Goal: Task Accomplishment & Management: Manage account settings

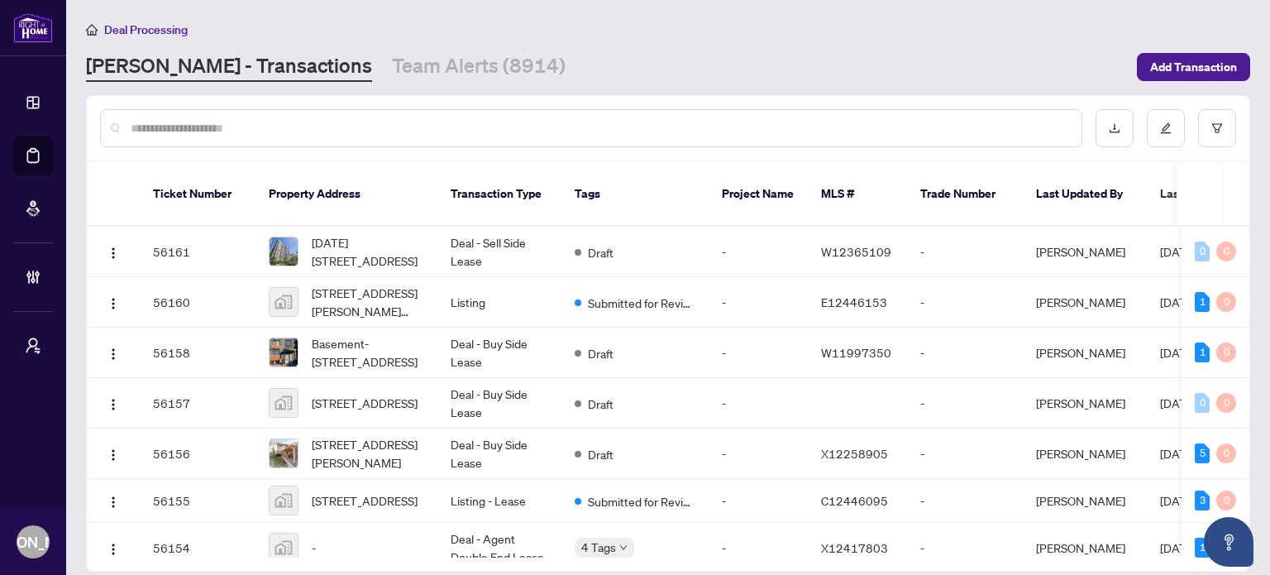
click at [513, 111] on div at bounding box center [591, 128] width 982 height 38
click at [528, 131] on input "text" at bounding box center [600, 128] width 938 height 18
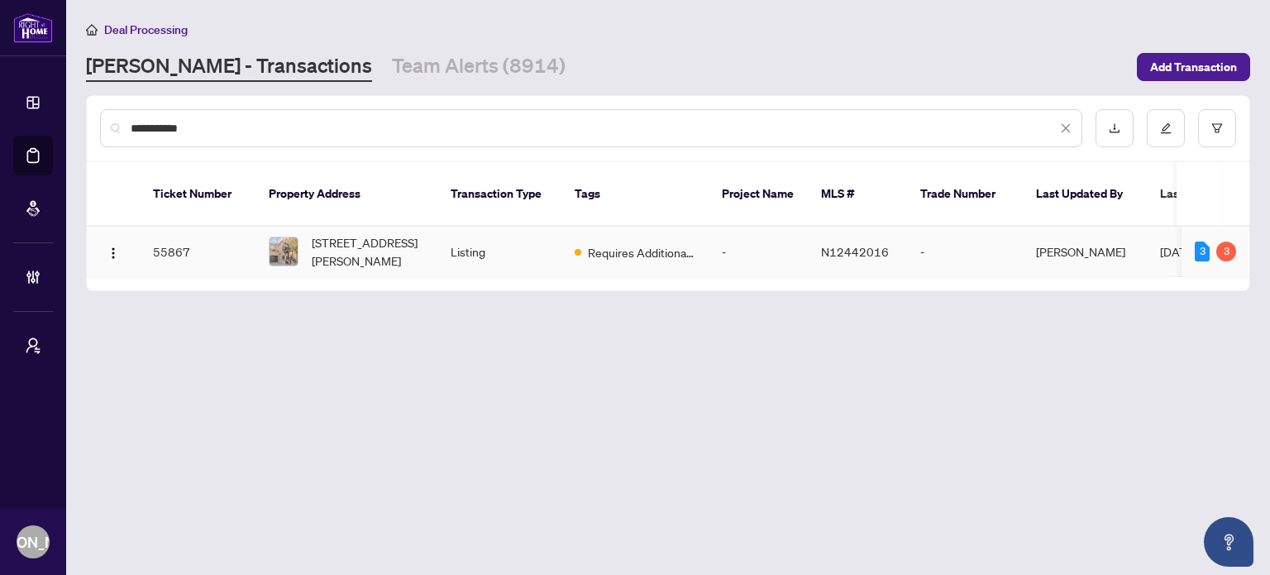
type input "**********"
click at [537, 241] on td "Listing" at bounding box center [499, 252] width 124 height 50
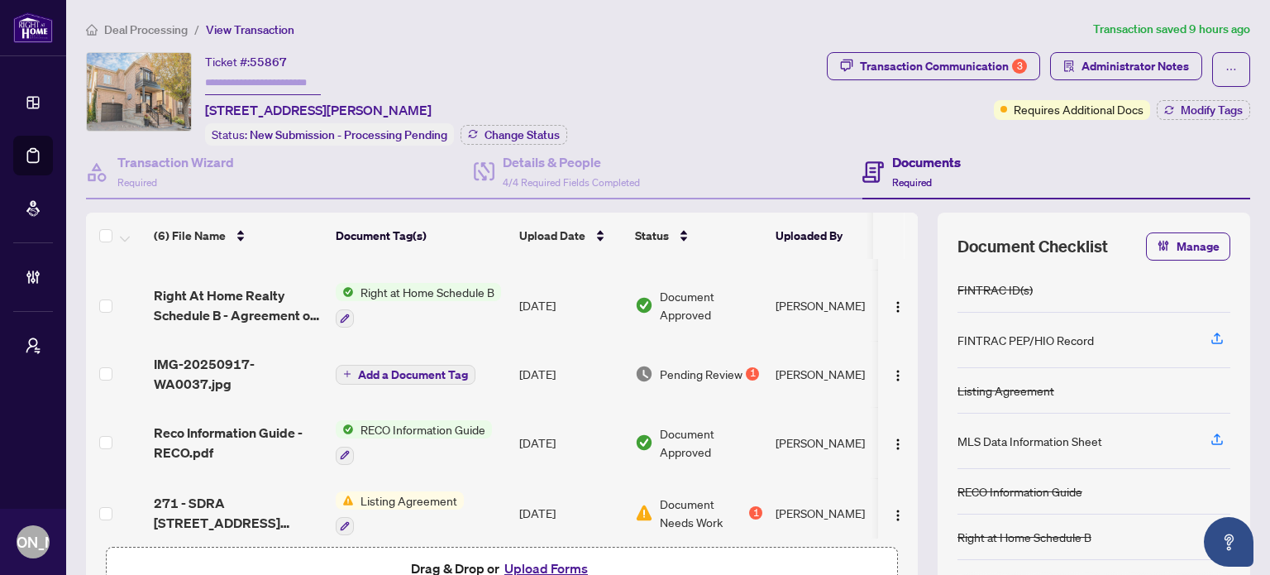
scroll to position [140, 0]
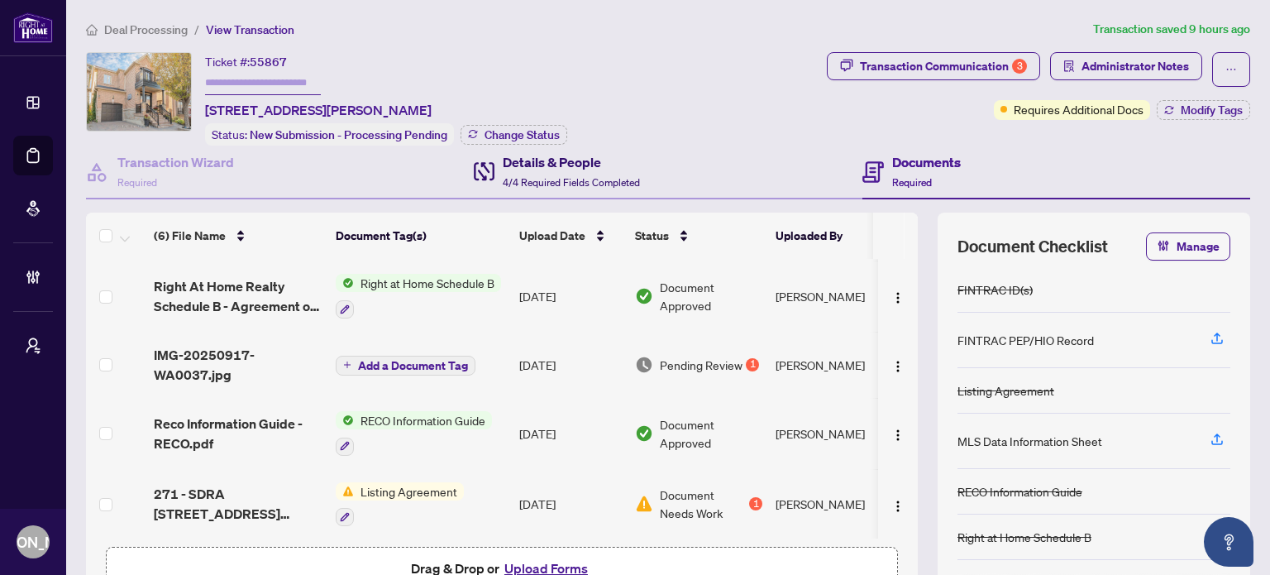
click at [583, 178] on span "4/4 Required Fields Completed" at bounding box center [571, 182] width 137 height 12
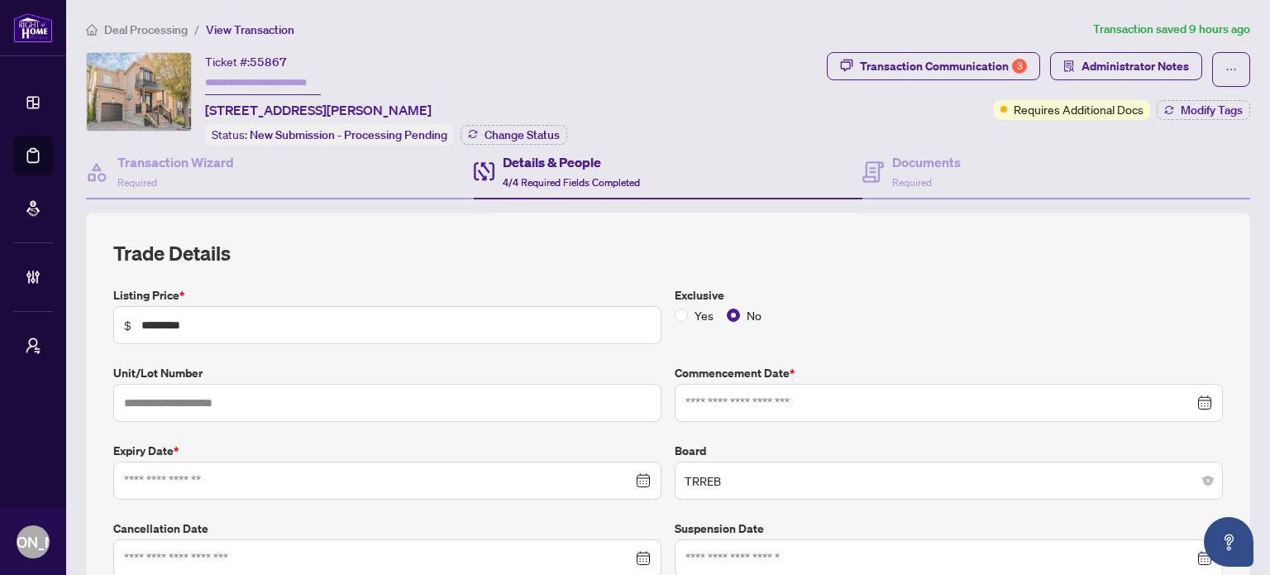
type input "**********"
click at [898, 176] on span "Required" at bounding box center [912, 182] width 40 height 12
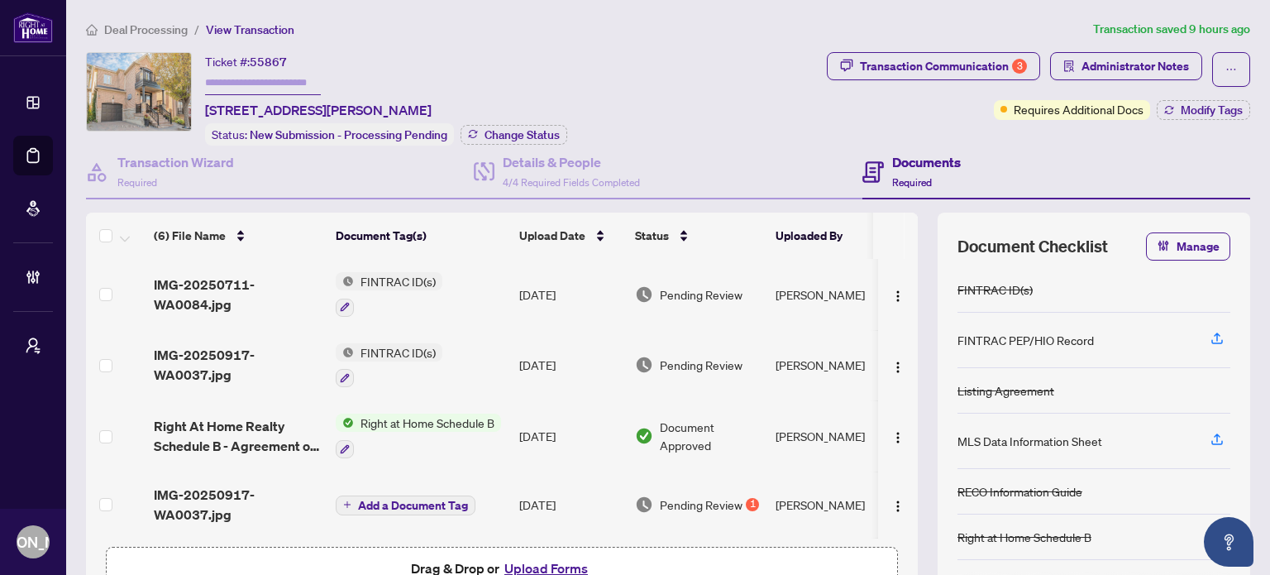
click at [499, 290] on td "FINTRAC ID(s)" at bounding box center [421, 294] width 184 height 71
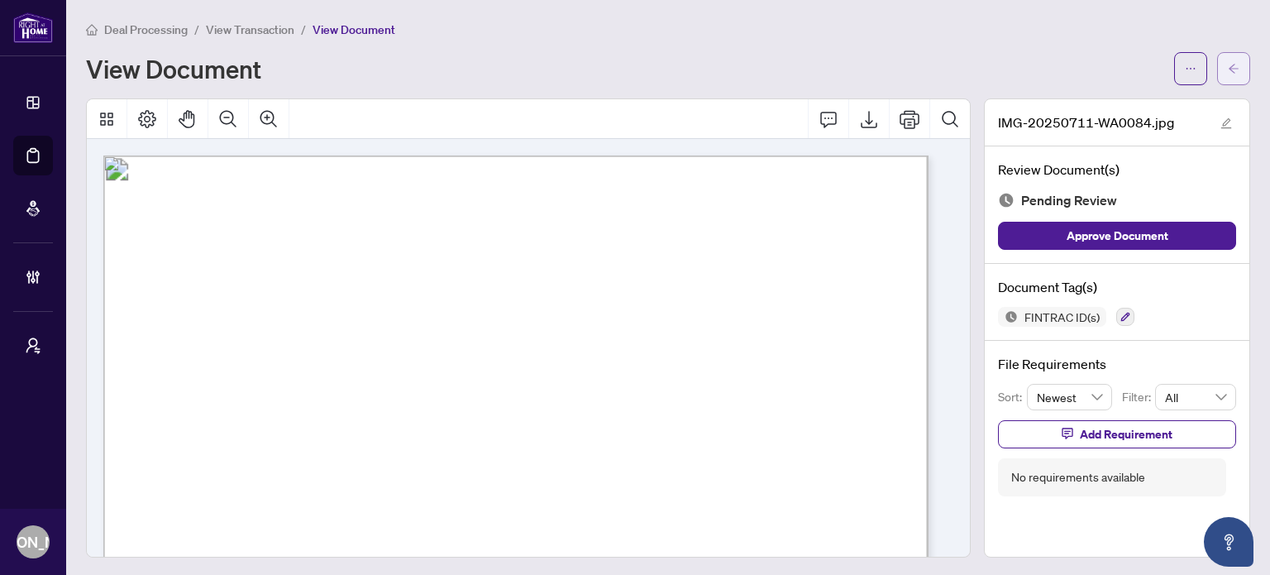
click at [1227, 69] on button "button" at bounding box center [1233, 68] width 33 height 33
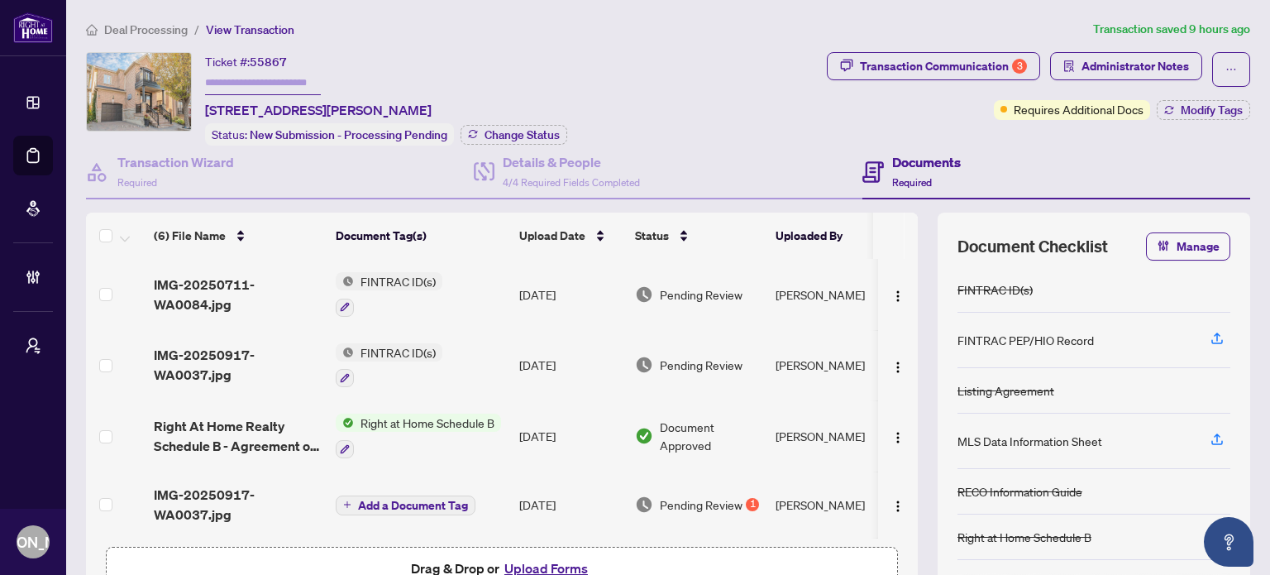
click at [456, 342] on td "FINTRAC ID(s)" at bounding box center [421, 365] width 184 height 71
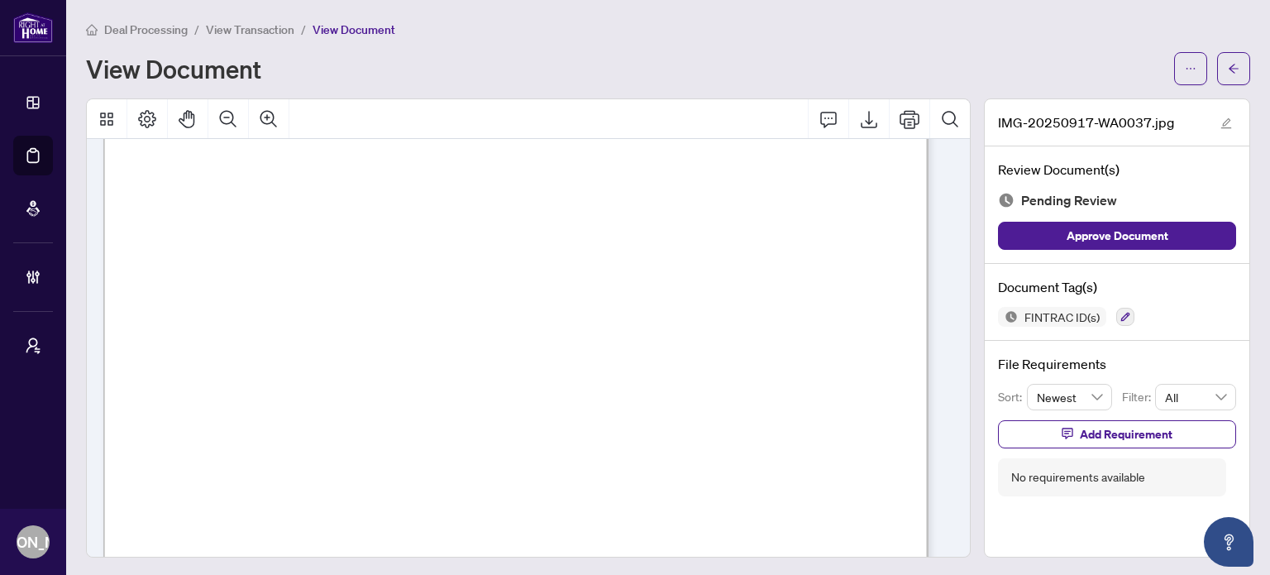
scroll to position [780, 0]
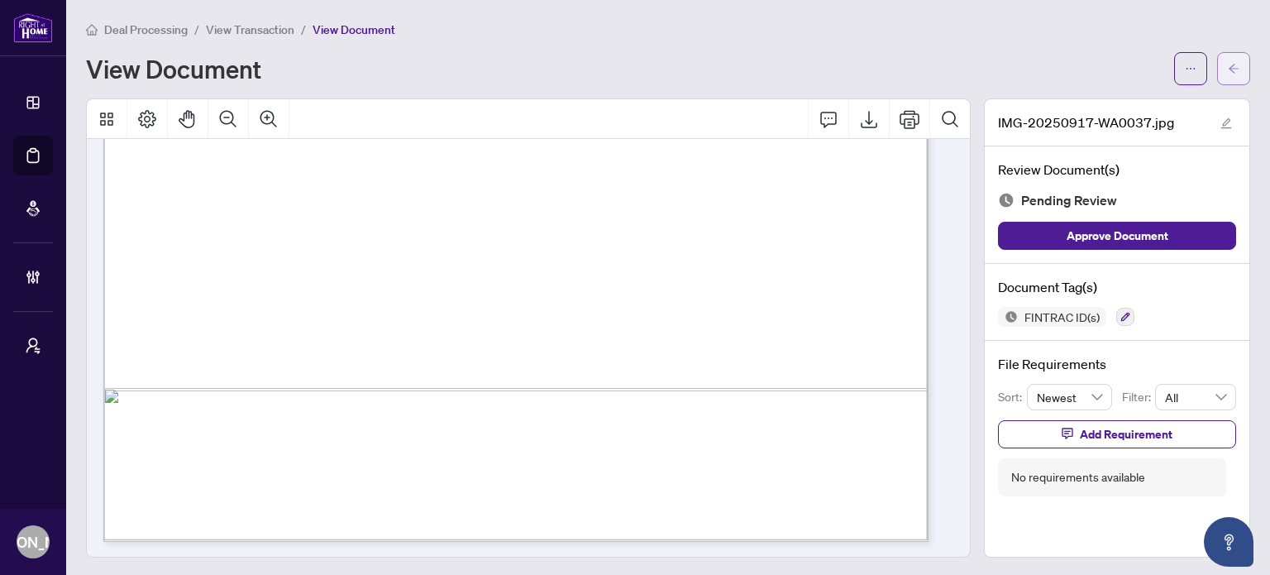
click at [1228, 55] on span "button" at bounding box center [1234, 68] width 12 height 26
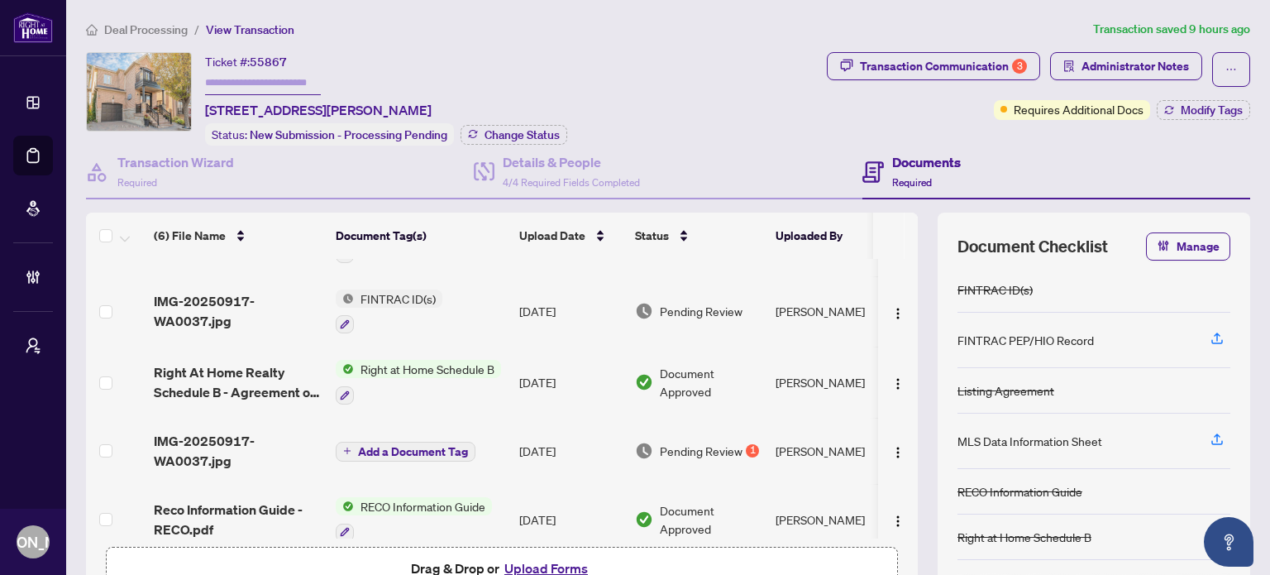
scroll to position [83, 0]
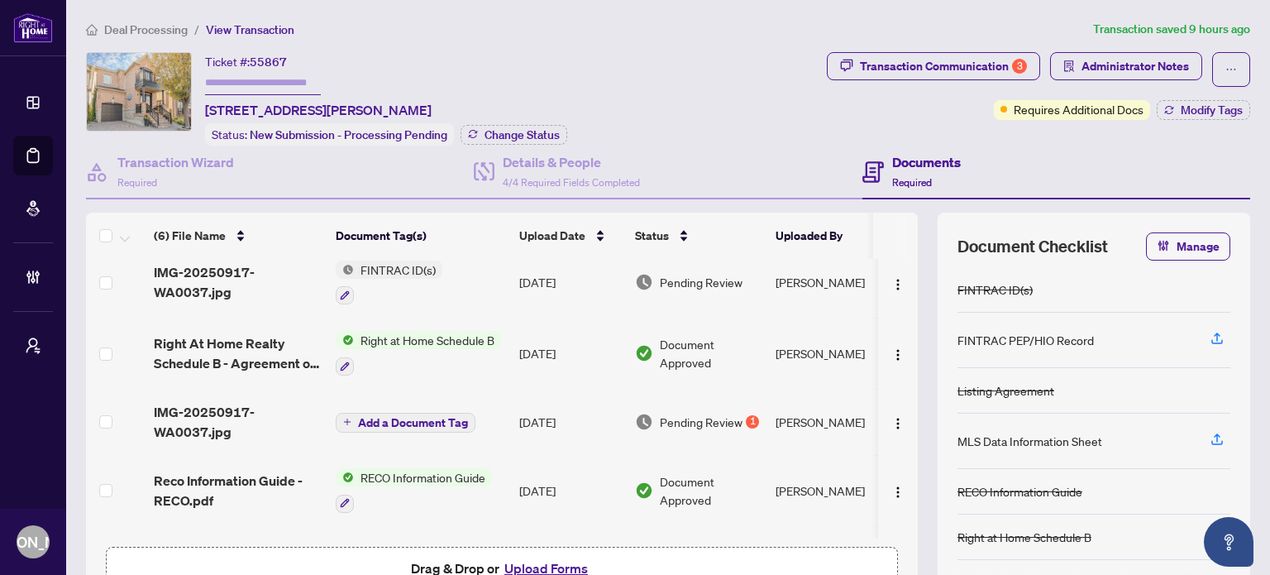
click at [523, 408] on td "[DATE]" at bounding box center [571, 422] width 116 height 66
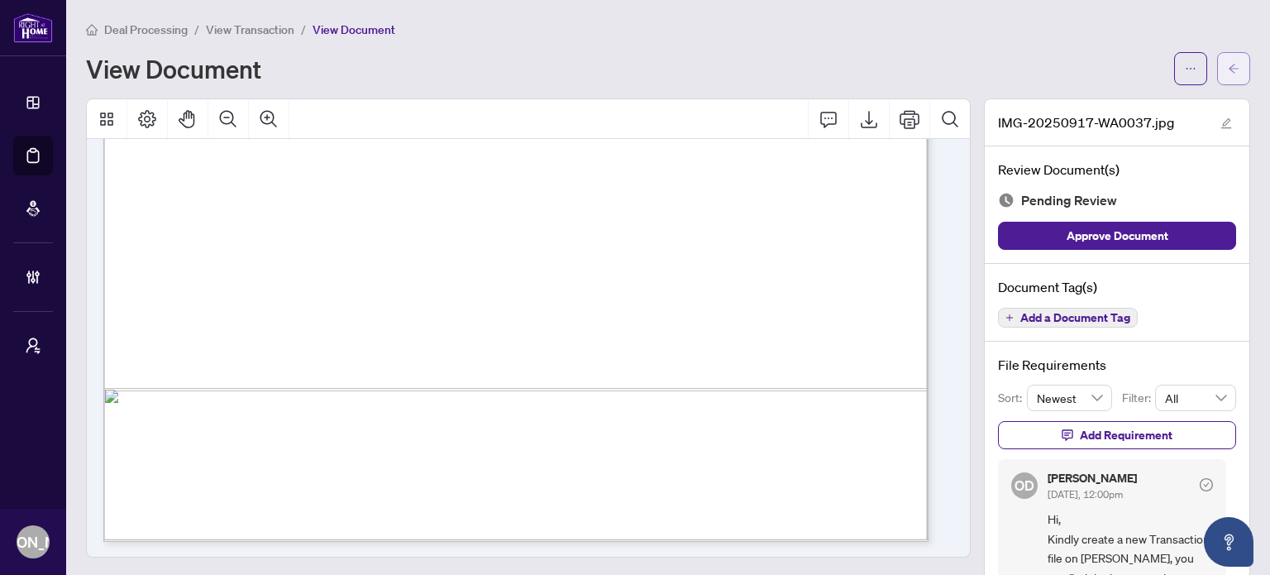
click at [1217, 60] on button "button" at bounding box center [1233, 68] width 33 height 33
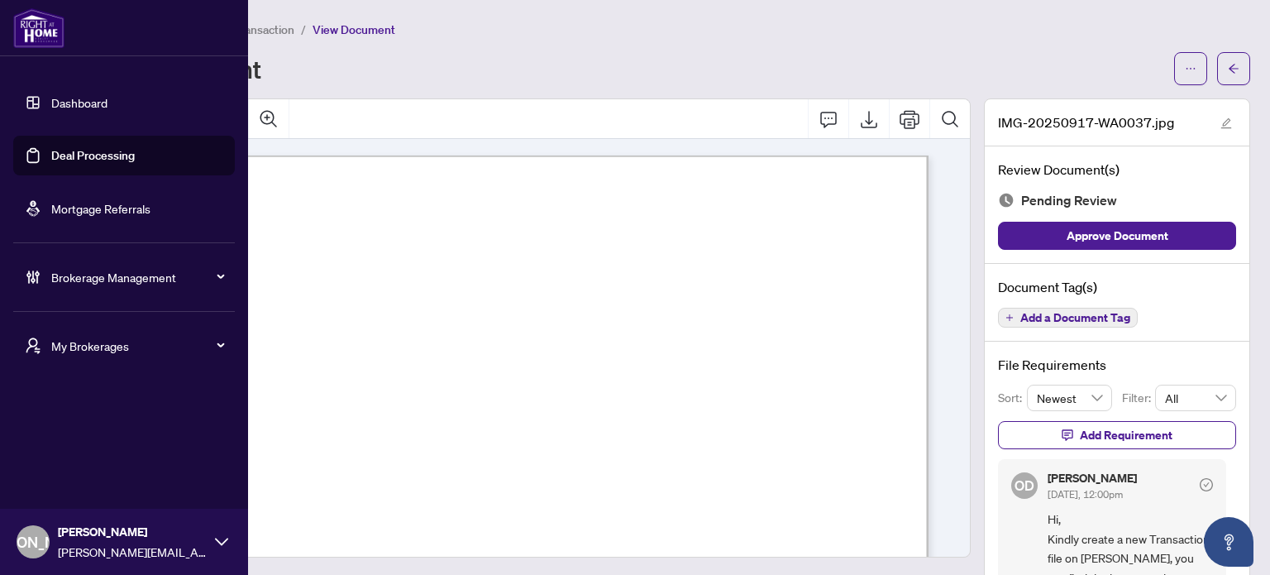
click at [69, 148] on link "Deal Processing" at bounding box center [93, 155] width 84 height 15
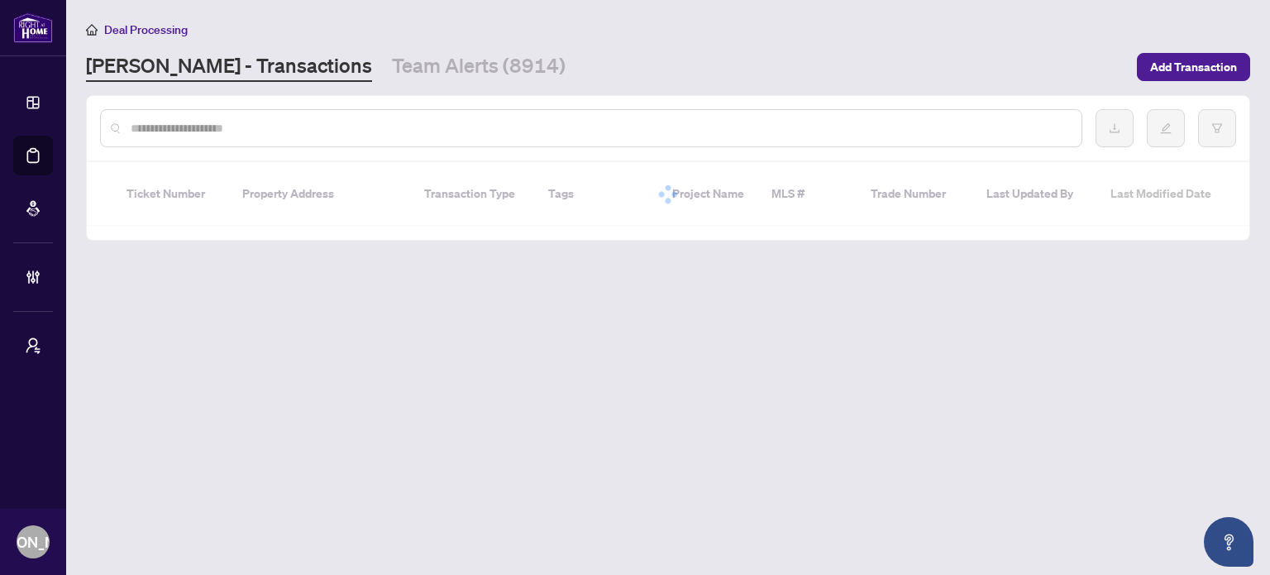
click at [430, 125] on input "text" at bounding box center [600, 128] width 938 height 18
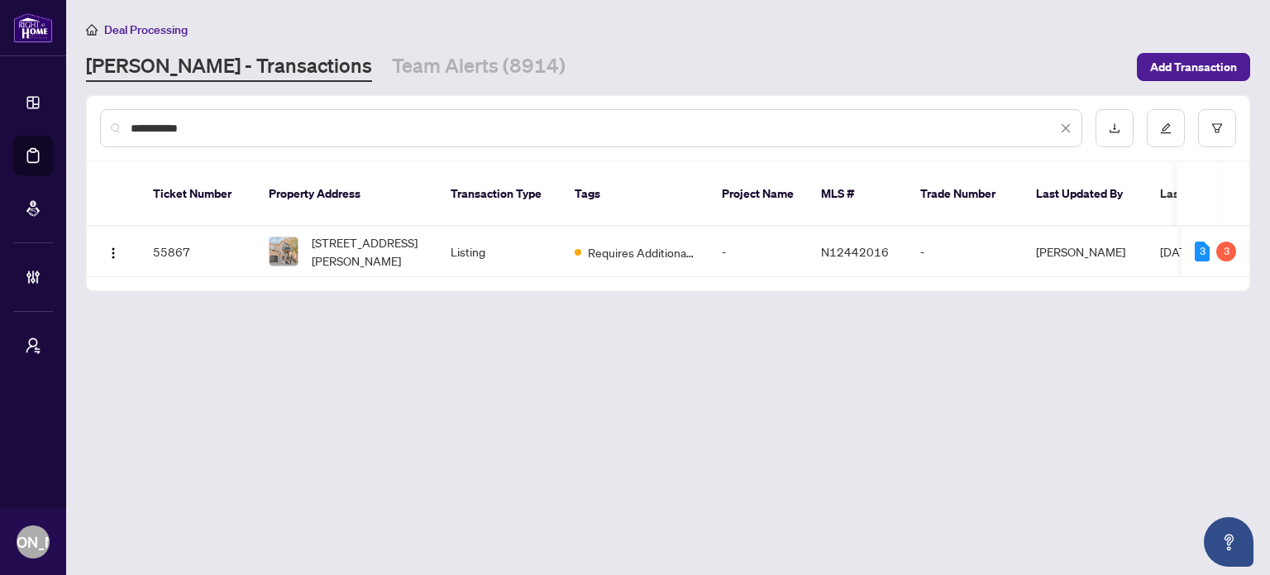
type input "**********"
click at [493, 227] on td "Listing" at bounding box center [499, 252] width 124 height 50
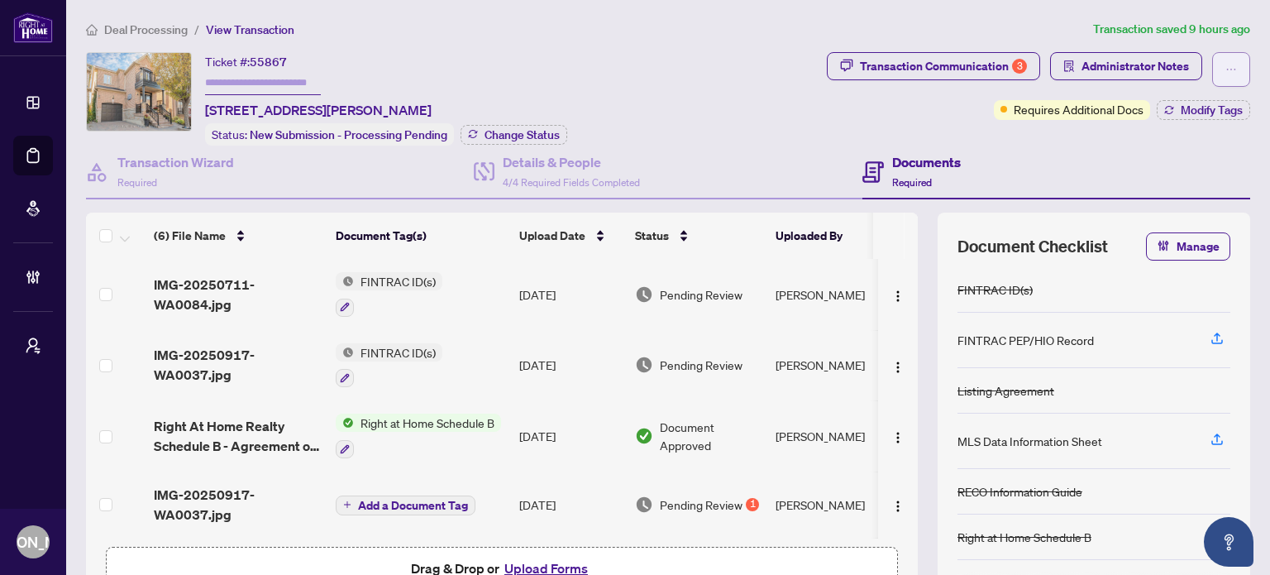
click at [1227, 73] on button "button" at bounding box center [1231, 69] width 38 height 35
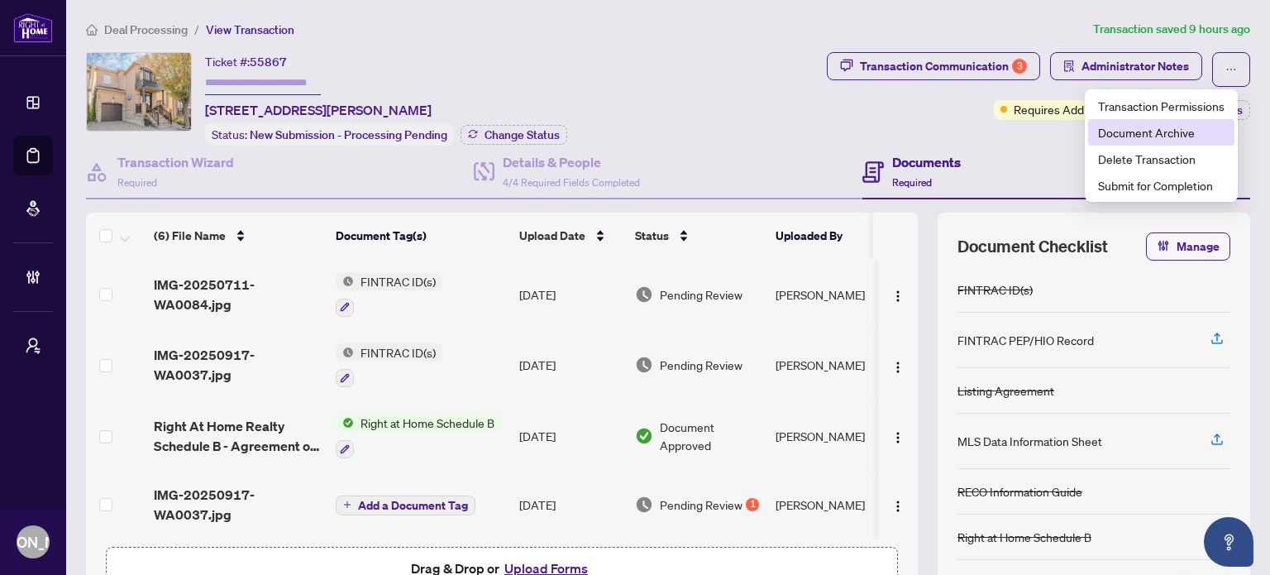
click at [1141, 131] on span "Document Archive" at bounding box center [1161, 132] width 126 height 18
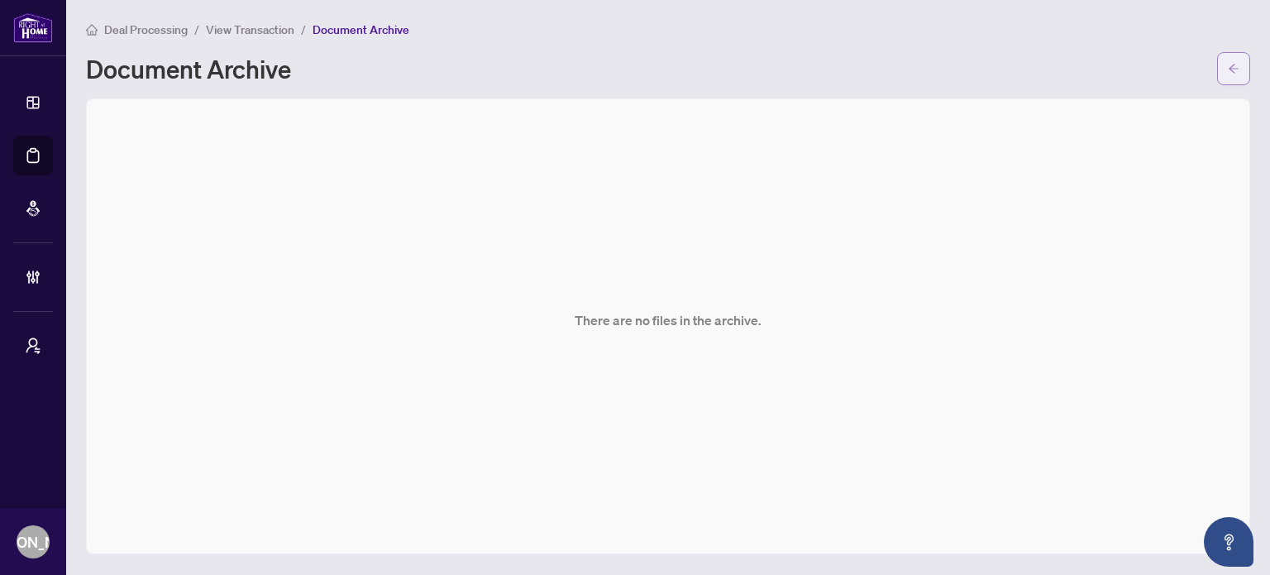
click at [1236, 68] on icon "arrow-left" at bounding box center [1234, 68] width 10 height 9
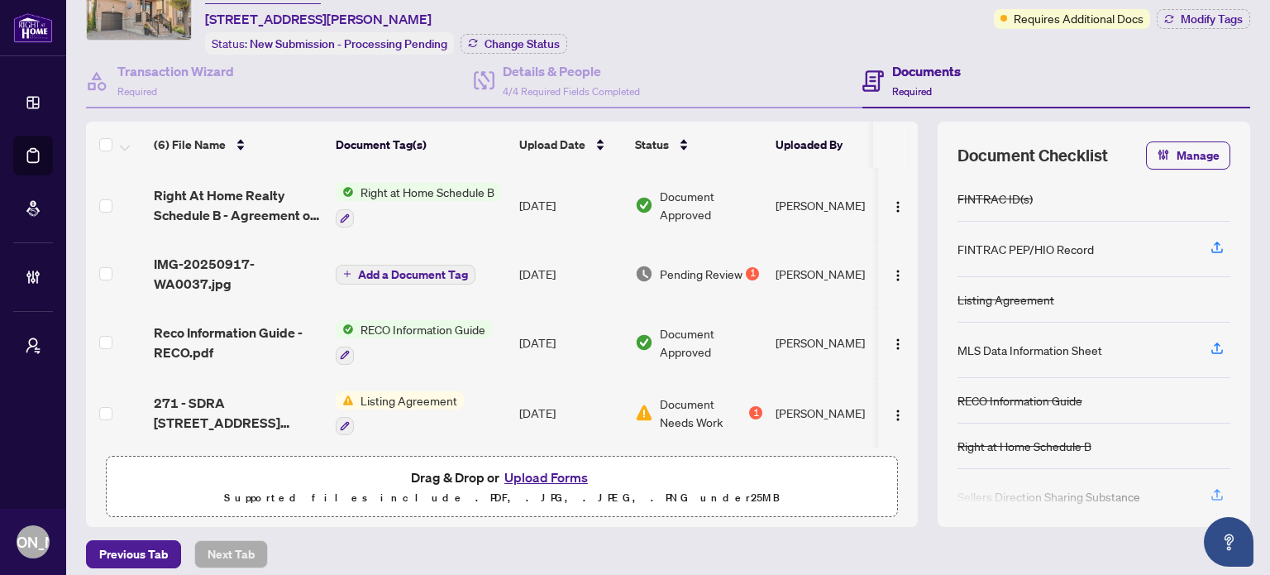
scroll to position [99, 0]
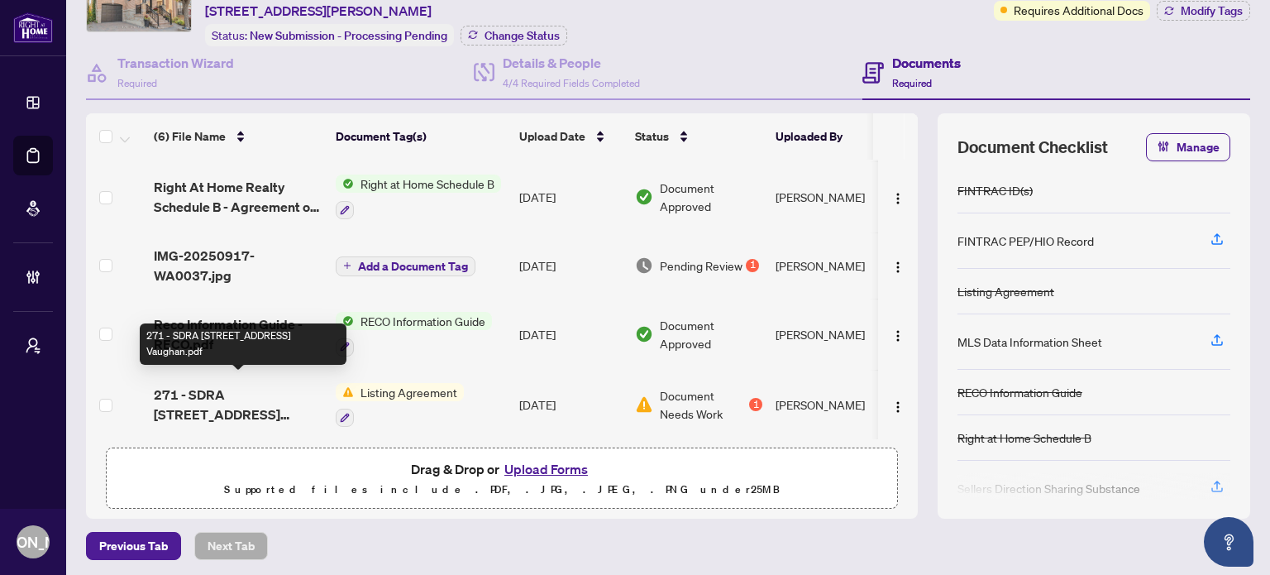
click at [266, 393] on span "271 - SDRA 86 Dewpoint Rd Vaughan.pdf" at bounding box center [238, 404] width 169 height 40
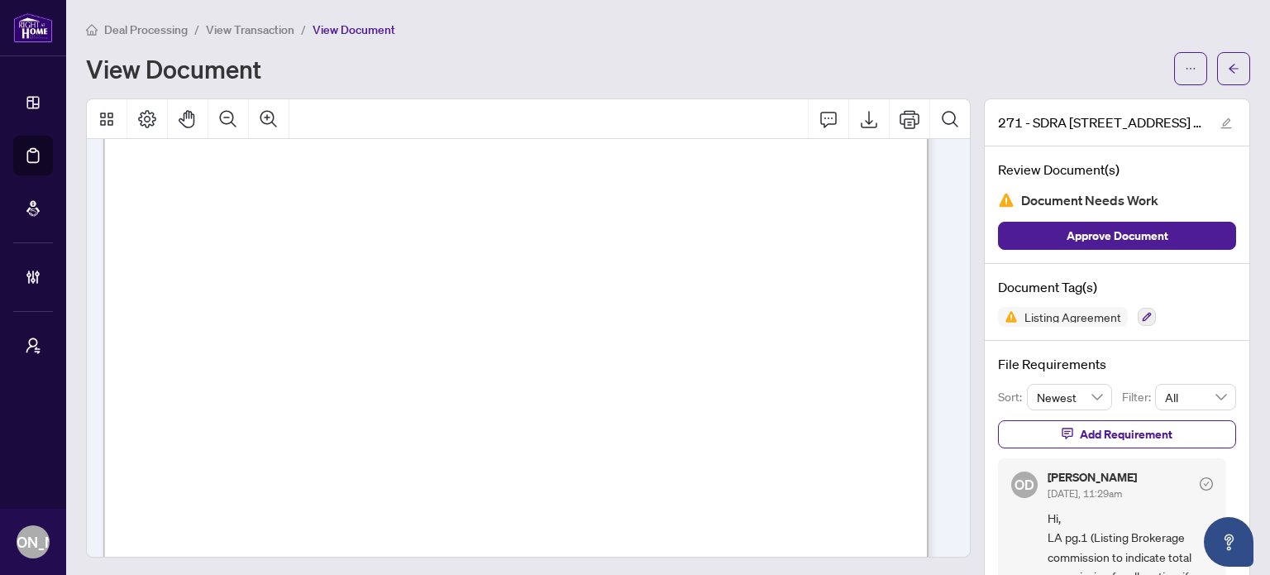
scroll to position [5059, 0]
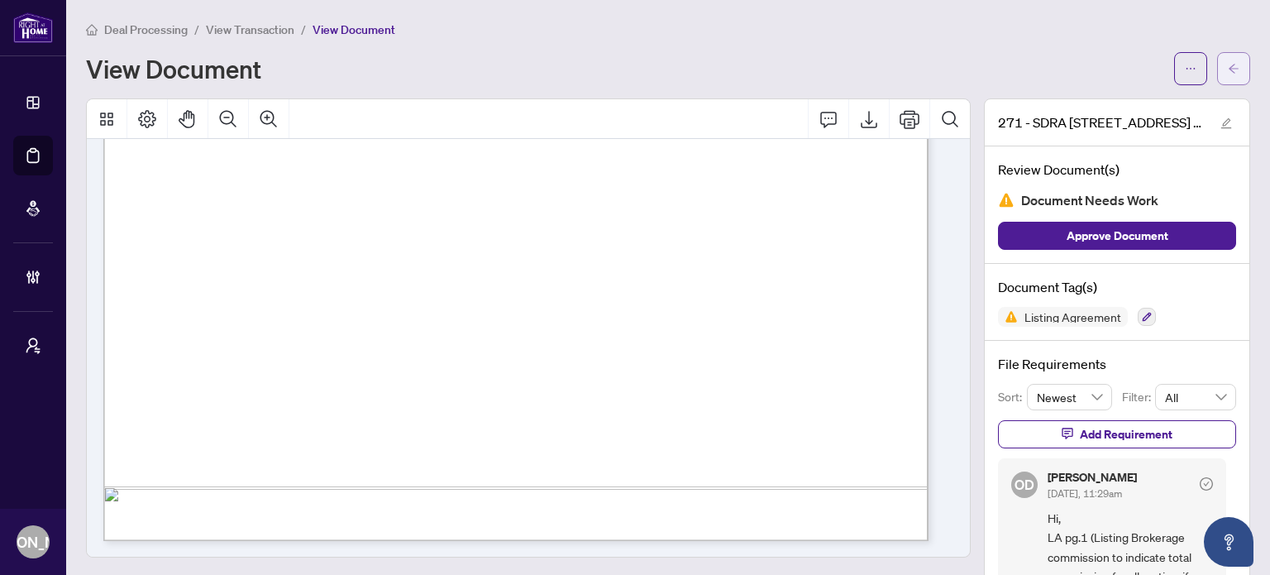
click at [1228, 66] on icon "arrow-left" at bounding box center [1234, 69] width 12 height 12
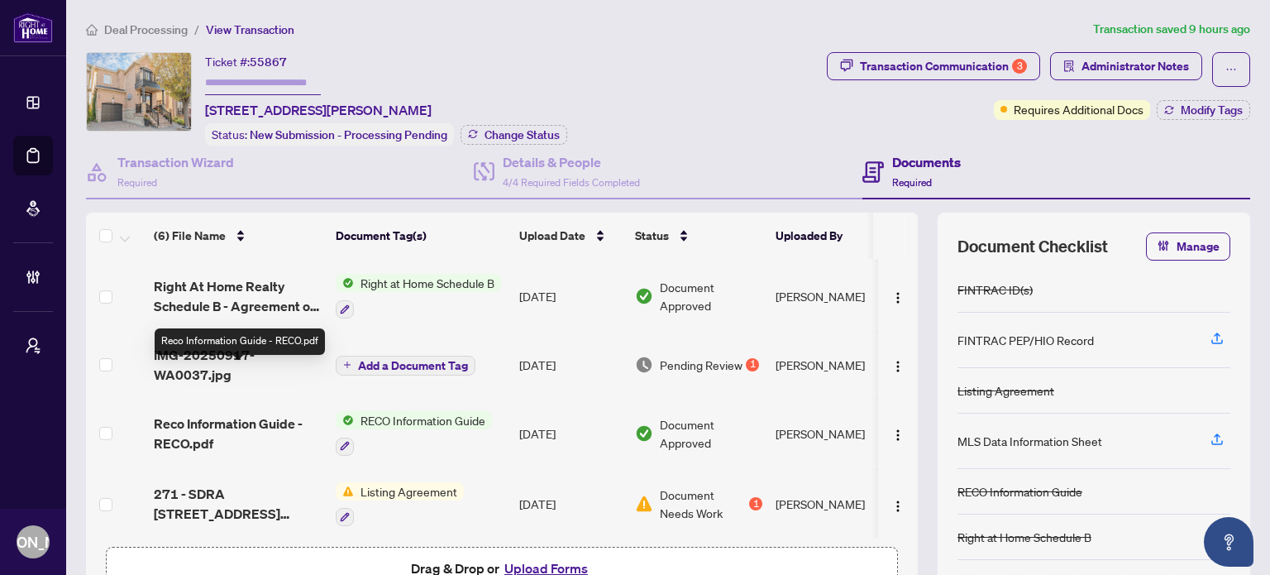
scroll to position [99, 0]
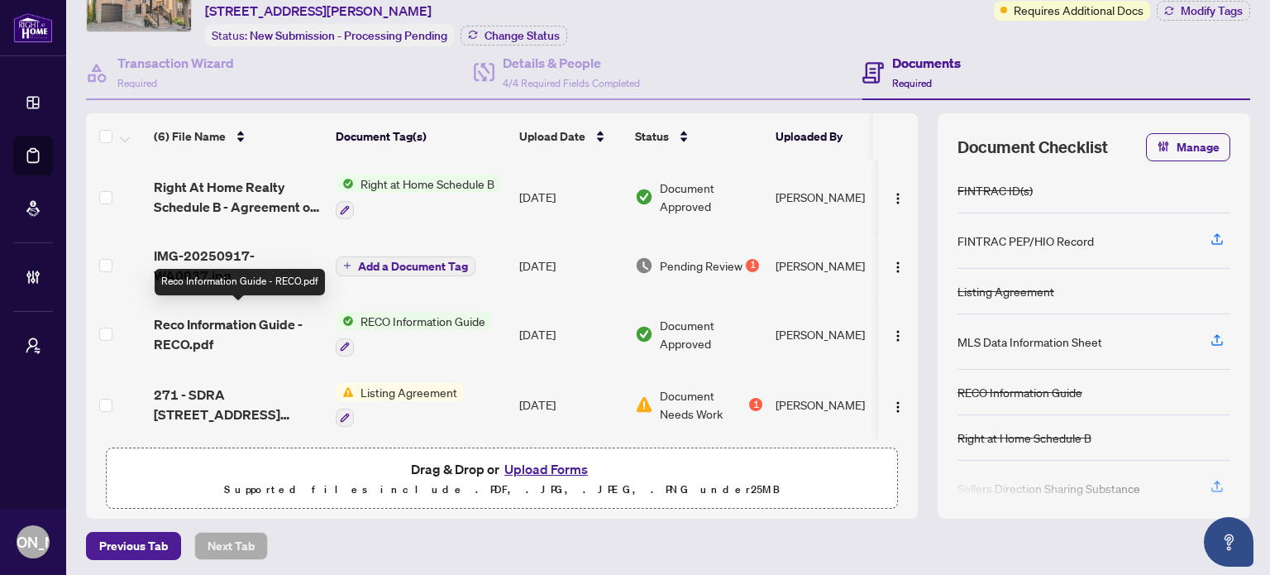
click at [226, 330] on span "Reco Information Guide - RECO.pdf" at bounding box center [238, 334] width 169 height 40
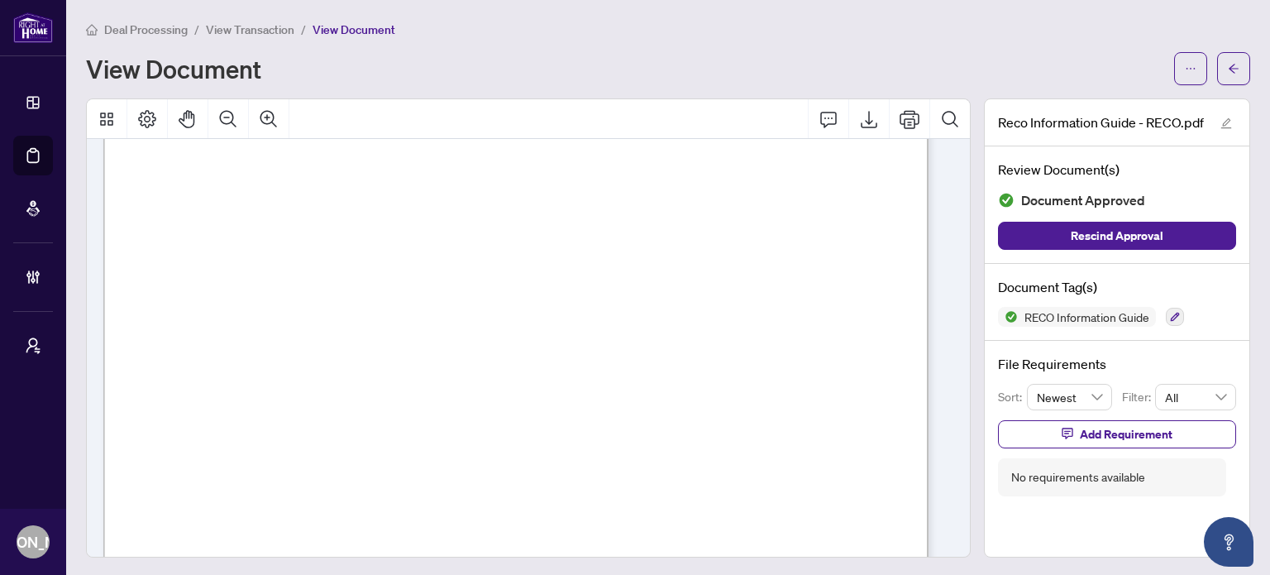
scroll to position [13814, 0]
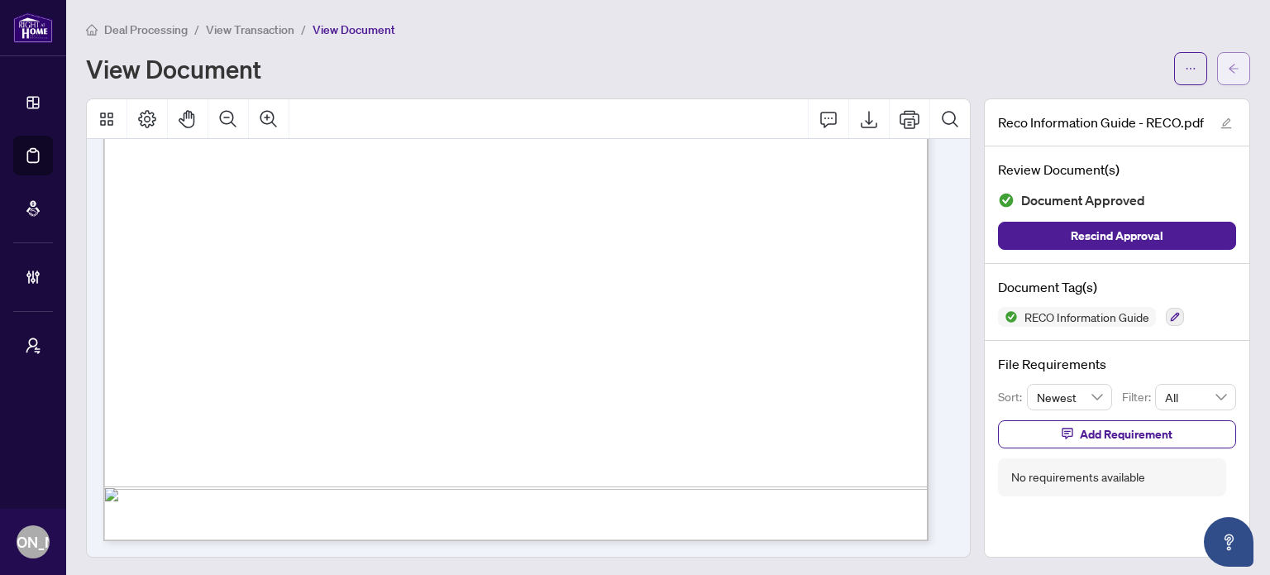
click at [1231, 79] on button "button" at bounding box center [1233, 68] width 33 height 33
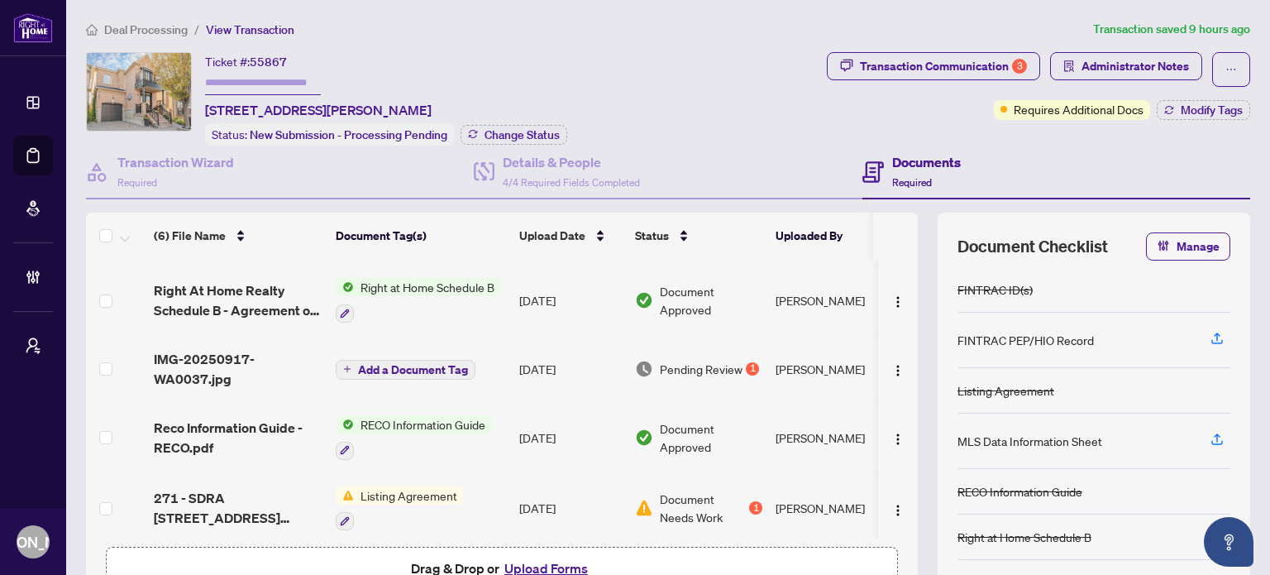
scroll to position [140, 0]
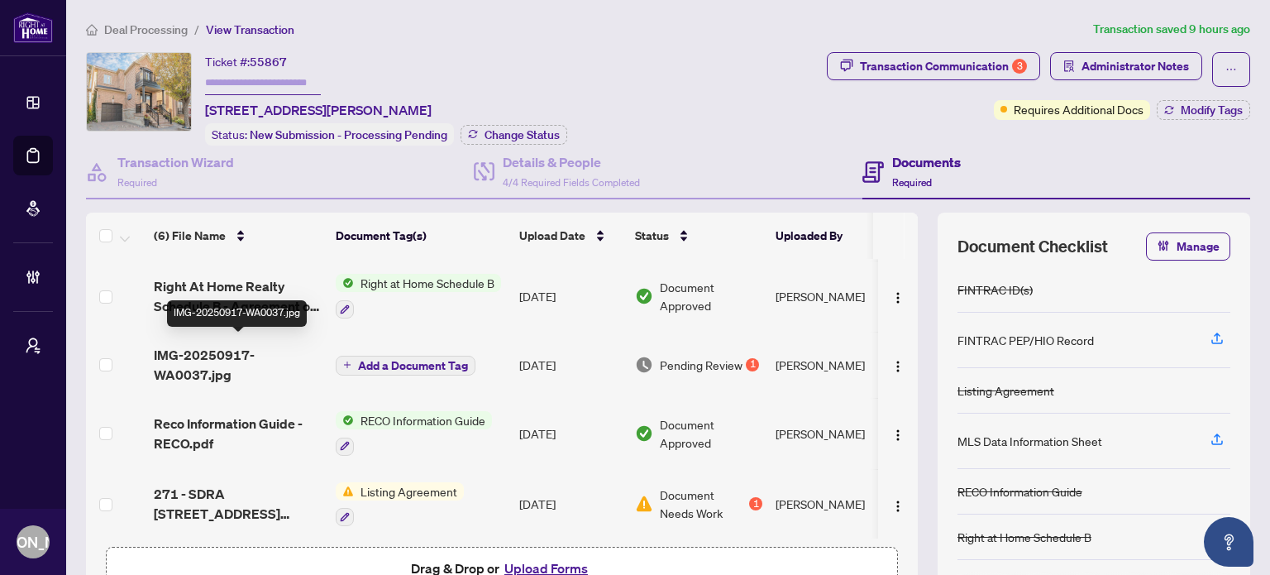
click at [253, 365] on span "IMG-20250917-WA0037.jpg" at bounding box center [238, 365] width 169 height 40
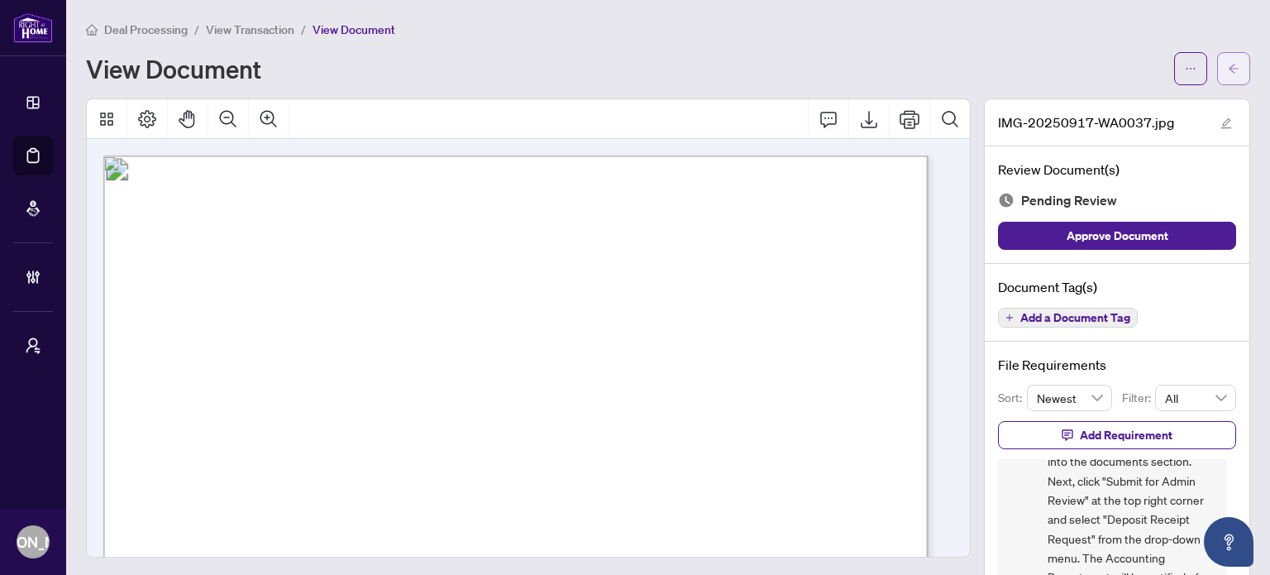
click at [1234, 72] on button "button" at bounding box center [1233, 68] width 33 height 33
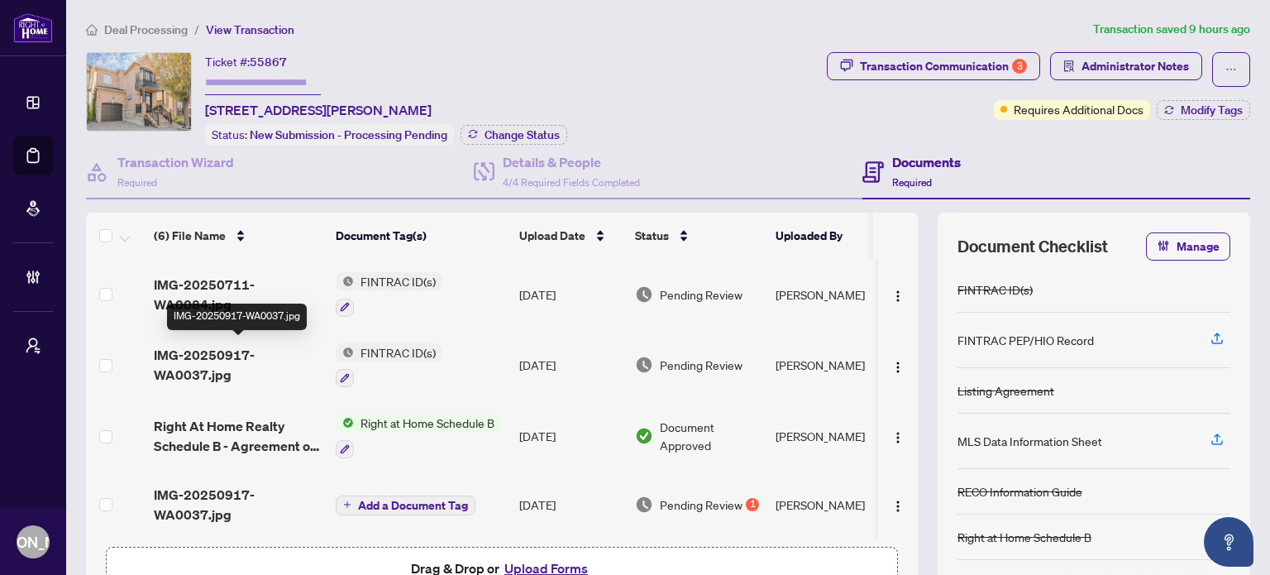
click at [225, 366] on span "IMG-20250917-WA0037.jpg" at bounding box center [238, 365] width 169 height 40
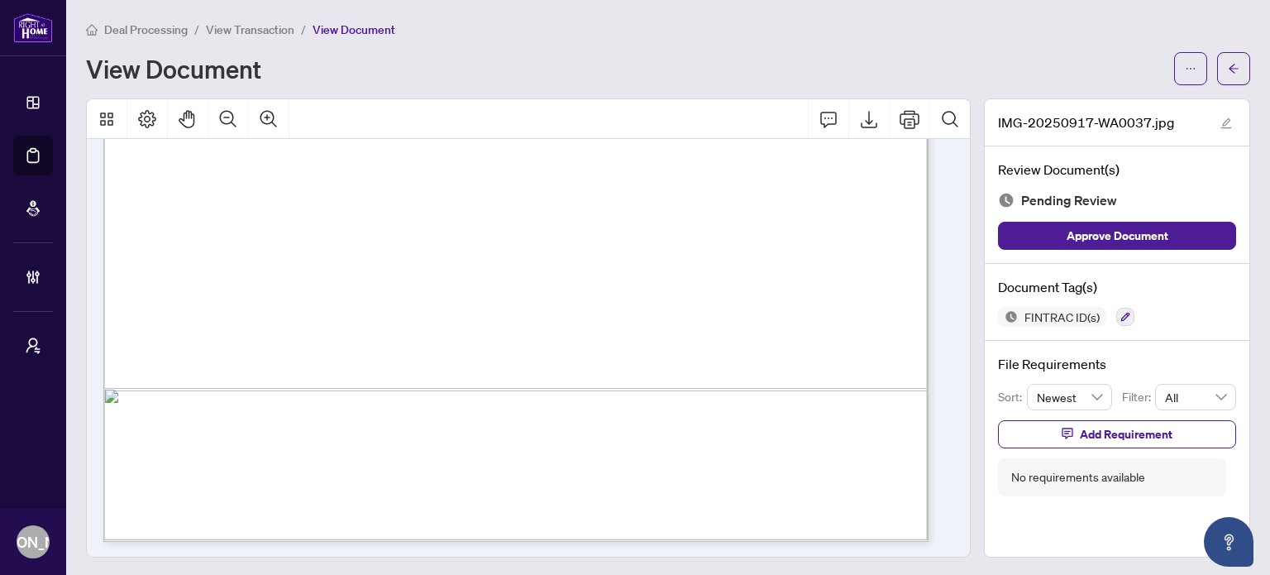
scroll to position [2, 0]
click at [1228, 64] on icon "arrow-left" at bounding box center [1234, 67] width 12 height 12
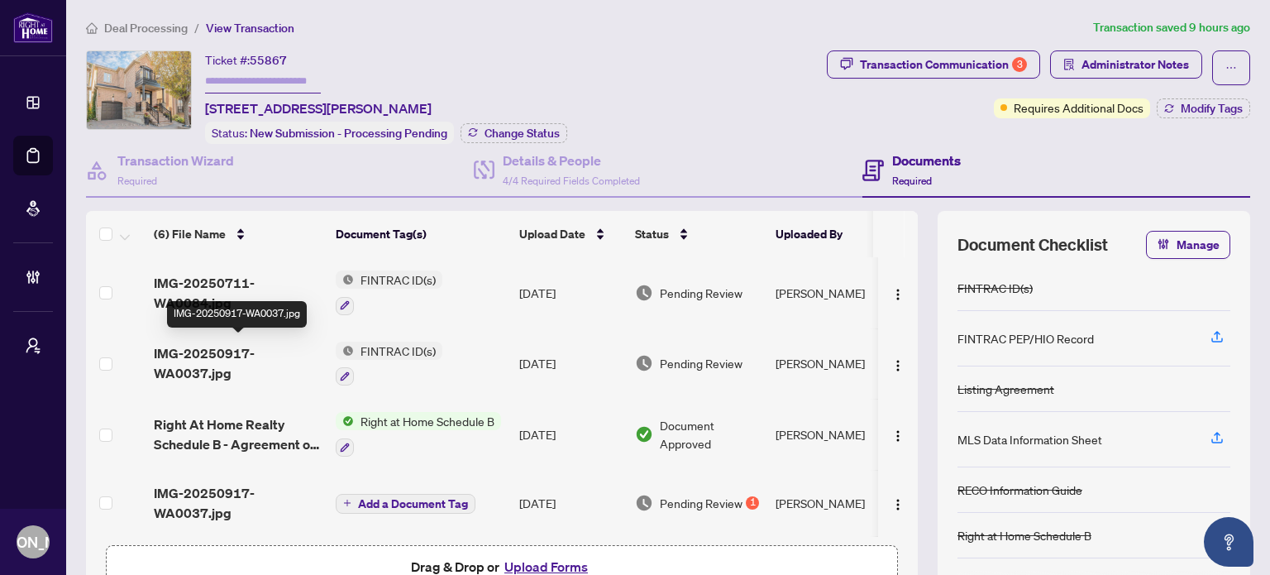
click at [218, 350] on span "IMG-20250917-WA0037.jpg" at bounding box center [238, 363] width 169 height 40
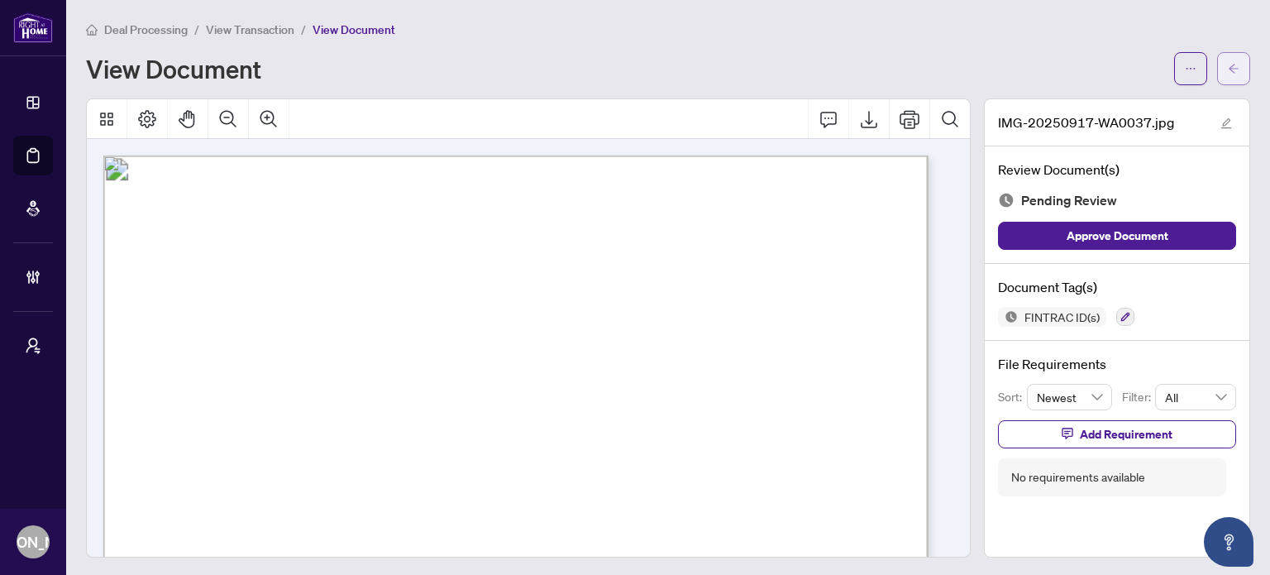
click at [1228, 73] on icon "arrow-left" at bounding box center [1234, 69] width 12 height 12
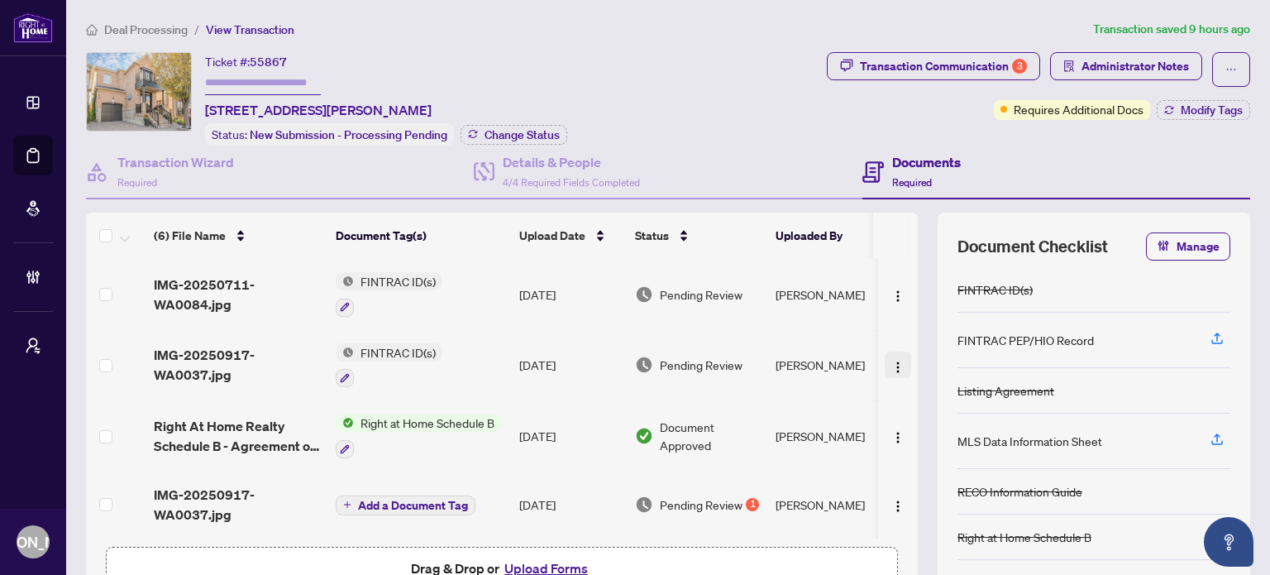
click at [888, 357] on button "button" at bounding box center [898, 364] width 26 height 26
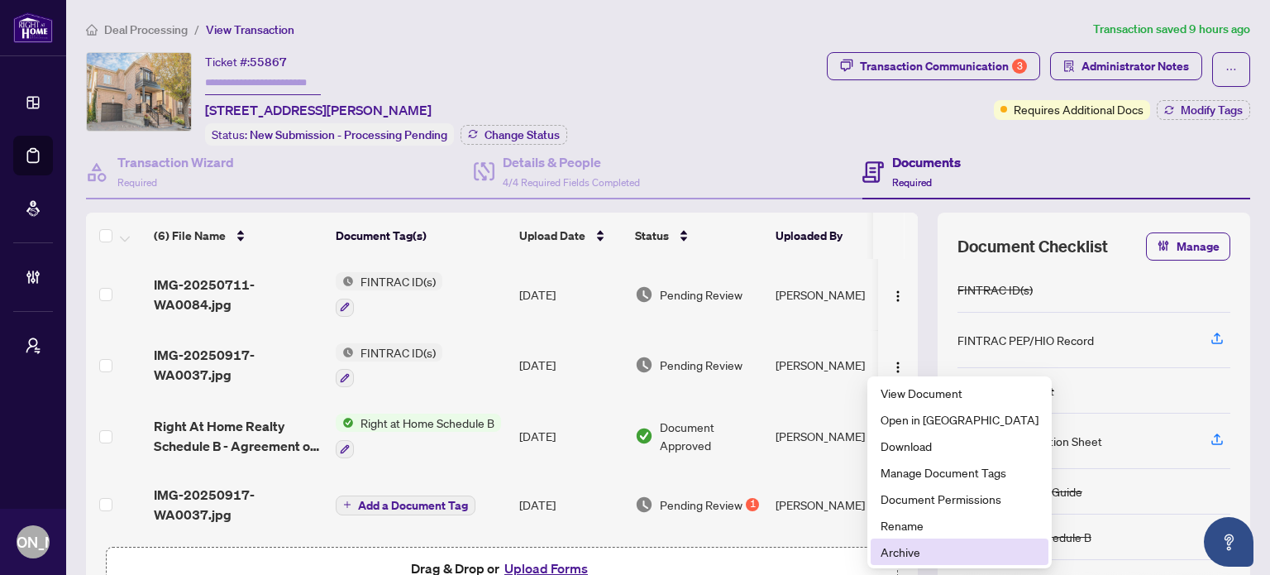
click at [922, 551] on span "Archive" at bounding box center [960, 551] width 158 height 18
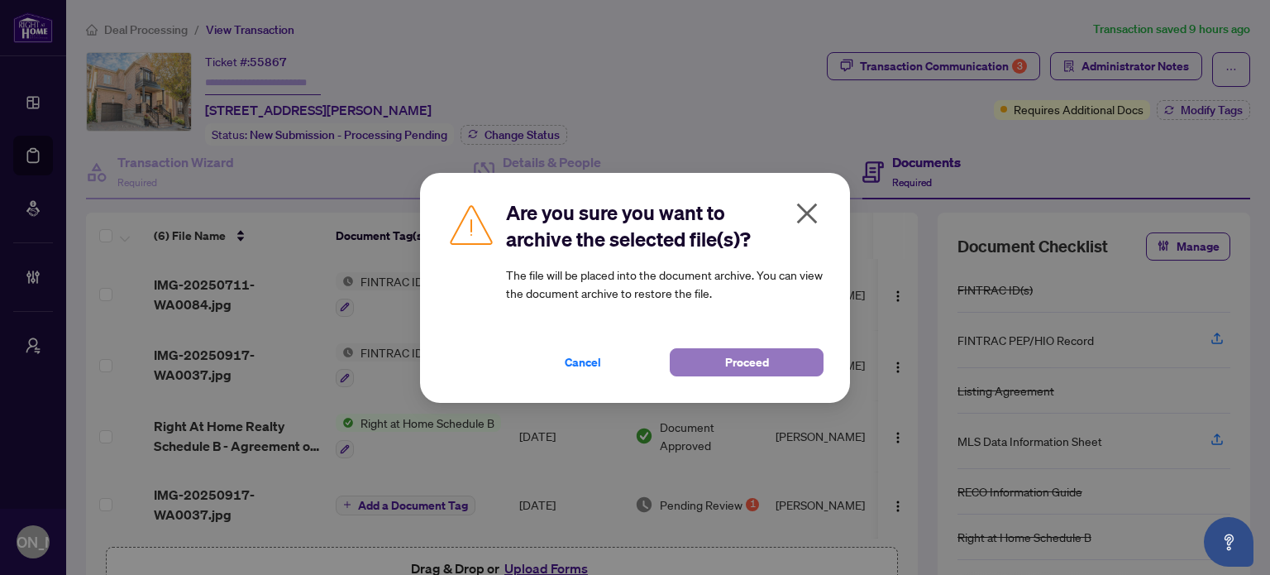
click at [754, 351] on span "Proceed" at bounding box center [747, 362] width 44 height 26
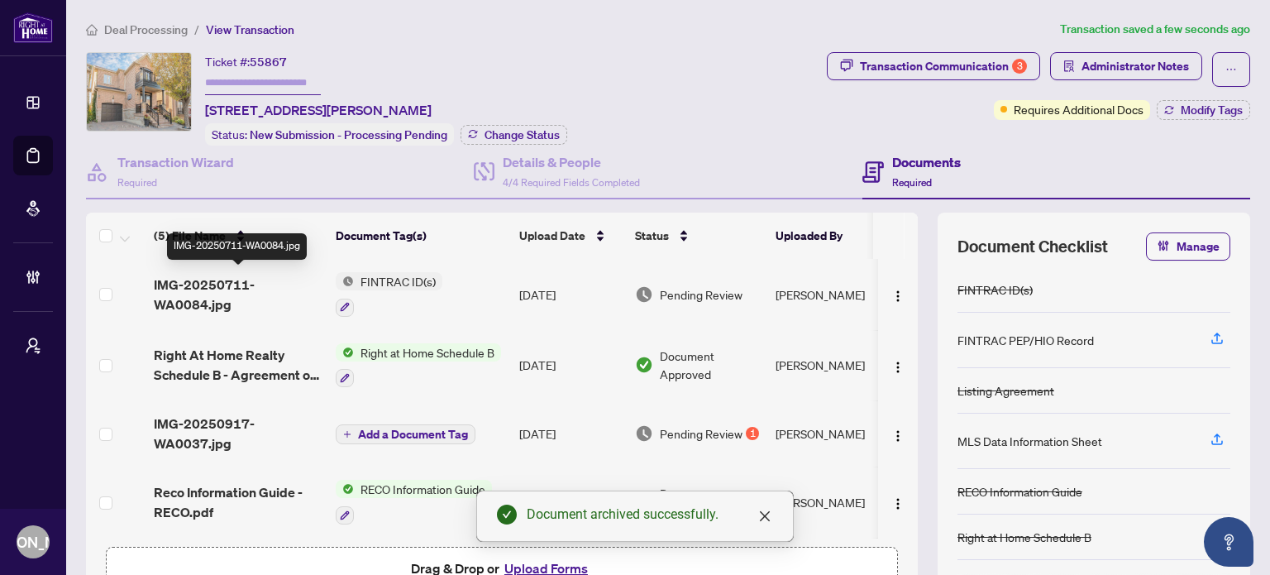
click at [248, 281] on span "IMG-20250711-WA0084.jpg" at bounding box center [238, 294] width 169 height 40
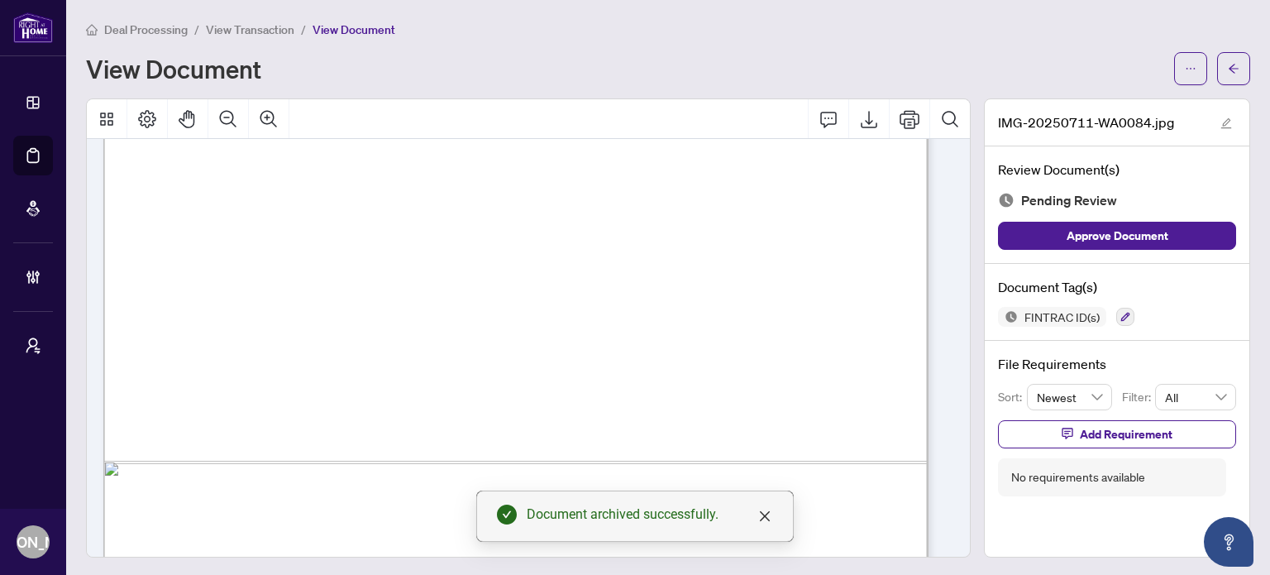
scroll to position [780, 0]
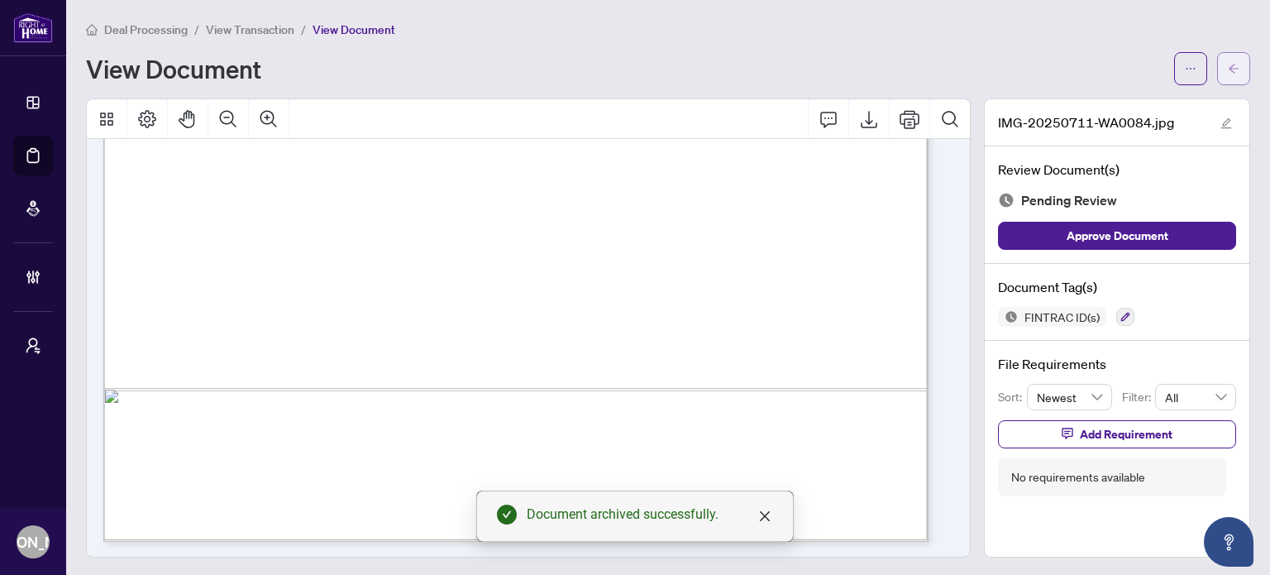
click at [1228, 79] on span "button" at bounding box center [1234, 68] width 12 height 26
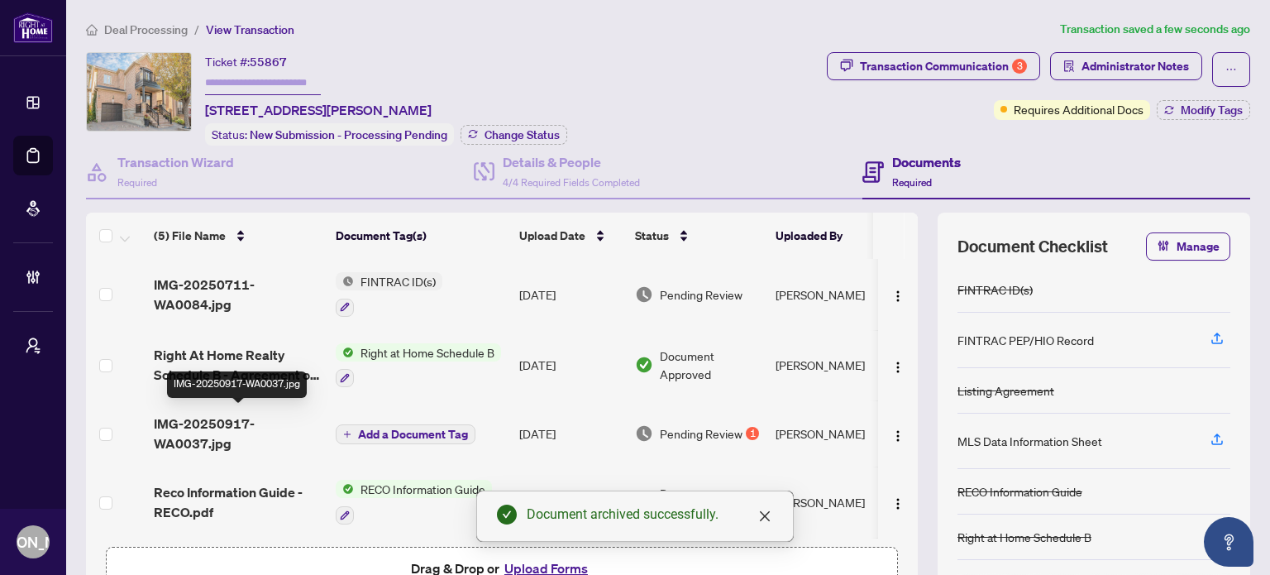
click at [225, 422] on span "IMG-20250917-WA0037.jpg" at bounding box center [238, 433] width 169 height 40
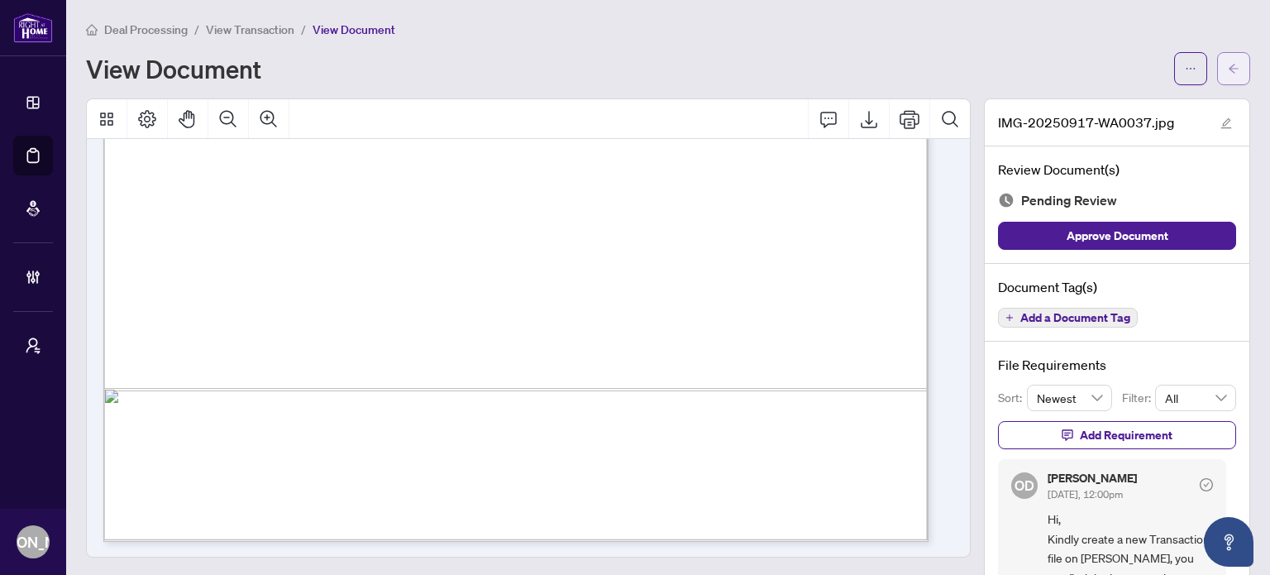
click at [1217, 72] on button "button" at bounding box center [1233, 68] width 33 height 33
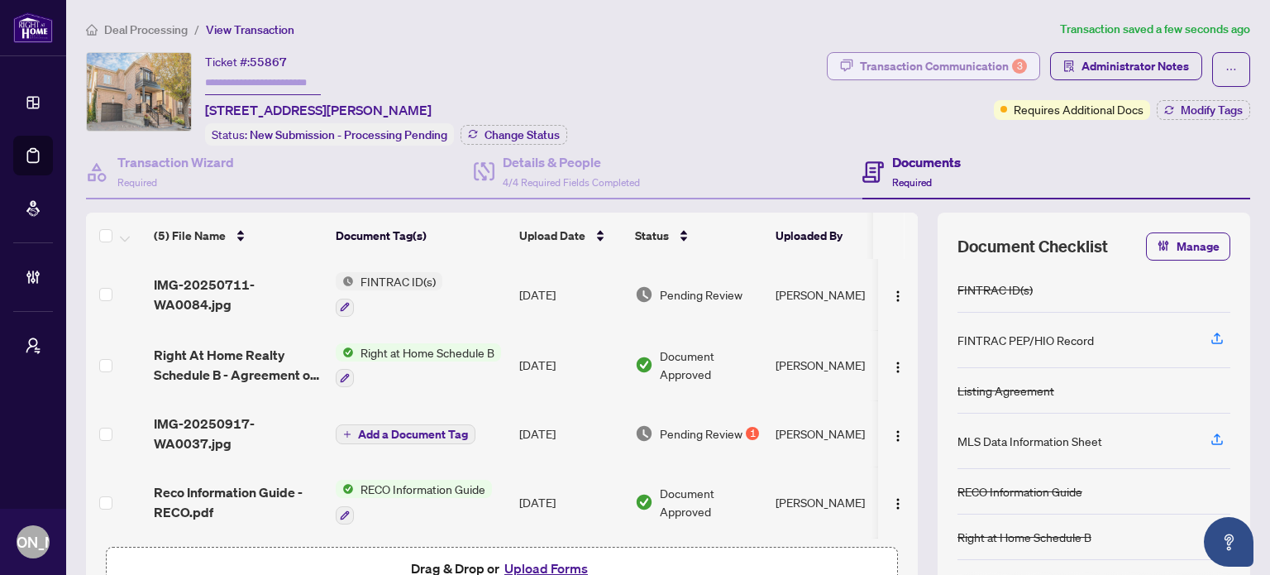
click at [982, 69] on div "Transaction Communication 3" at bounding box center [943, 66] width 167 height 26
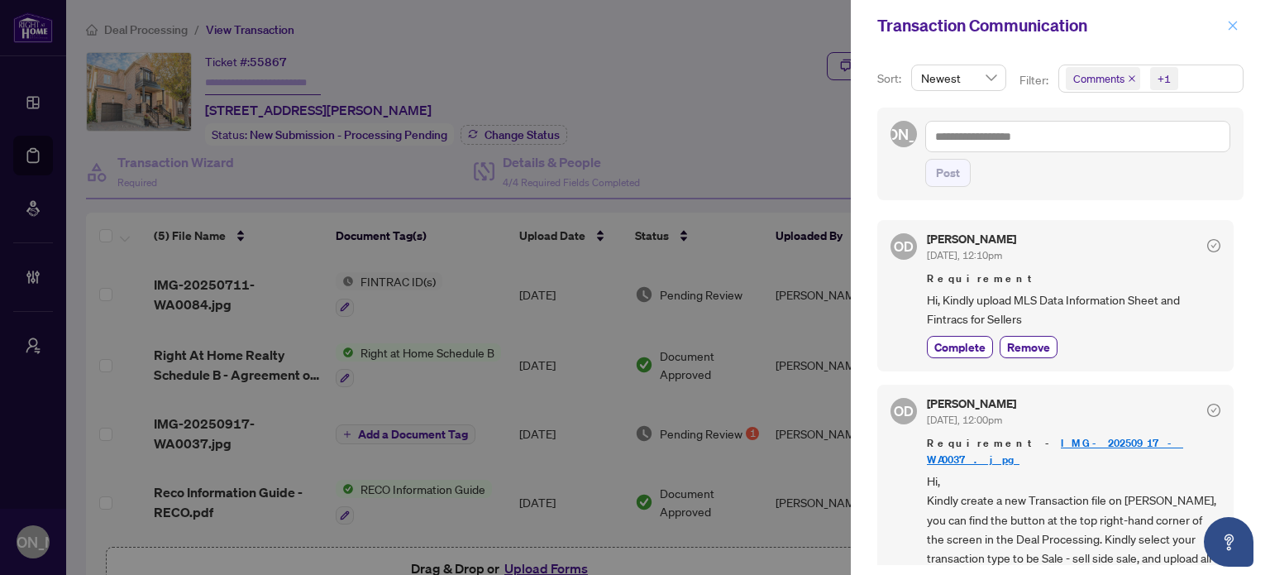
click at [1229, 29] on icon "close" at bounding box center [1233, 25] width 9 height 9
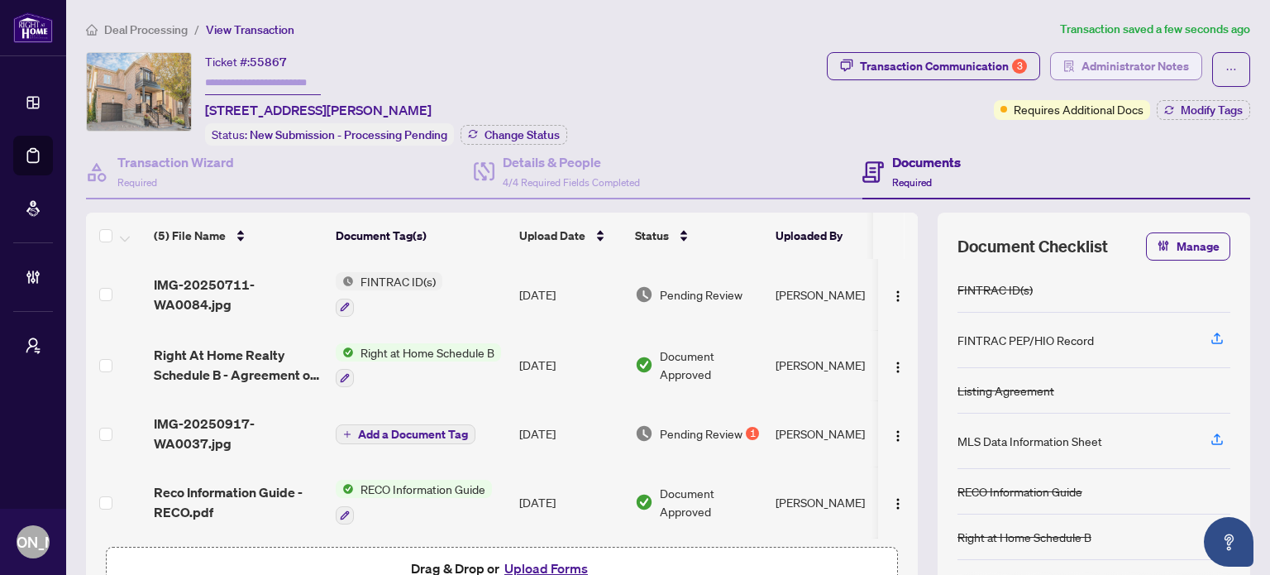
click at [1132, 60] on span "Administrator Notes" at bounding box center [1134, 66] width 107 height 26
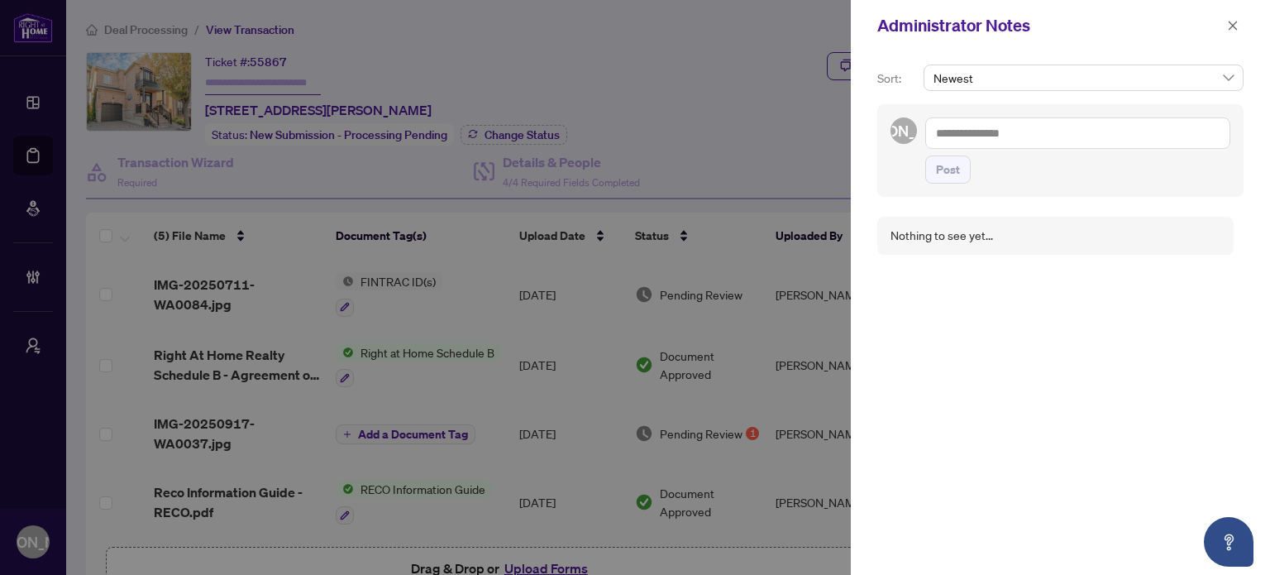
click at [1096, 143] on textarea at bounding box center [1077, 132] width 305 height 31
click at [1034, 144] on span "Olivia Di Mambro" at bounding box center [1062, 144] width 179 height 15
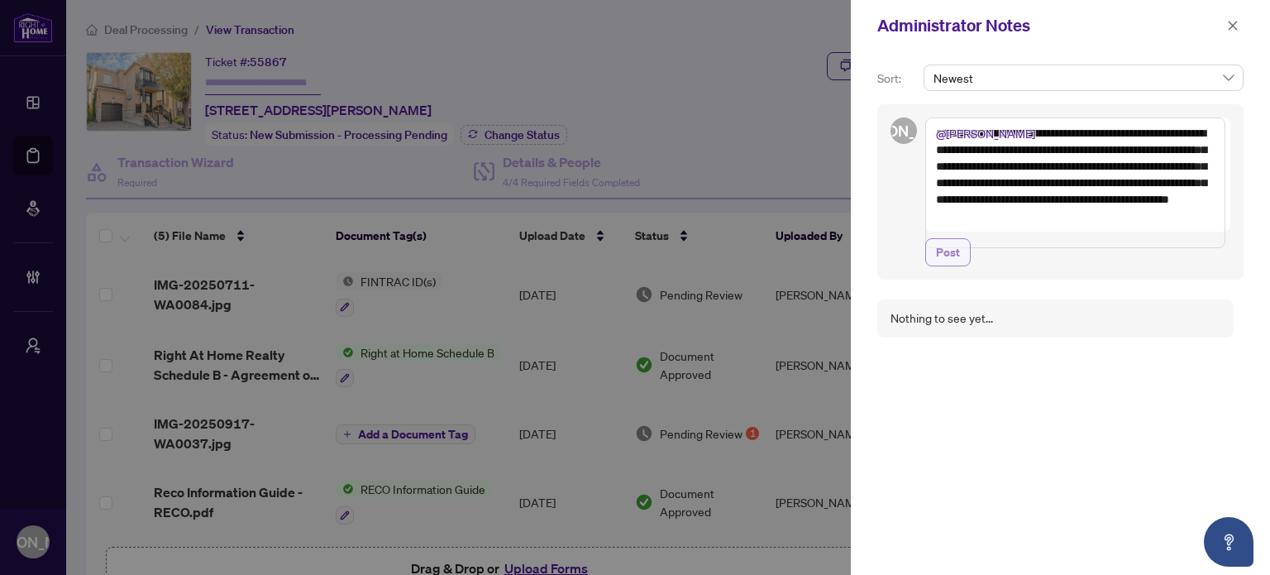
type textarea "**********"
click at [947, 265] on span "Post" at bounding box center [948, 252] width 24 height 26
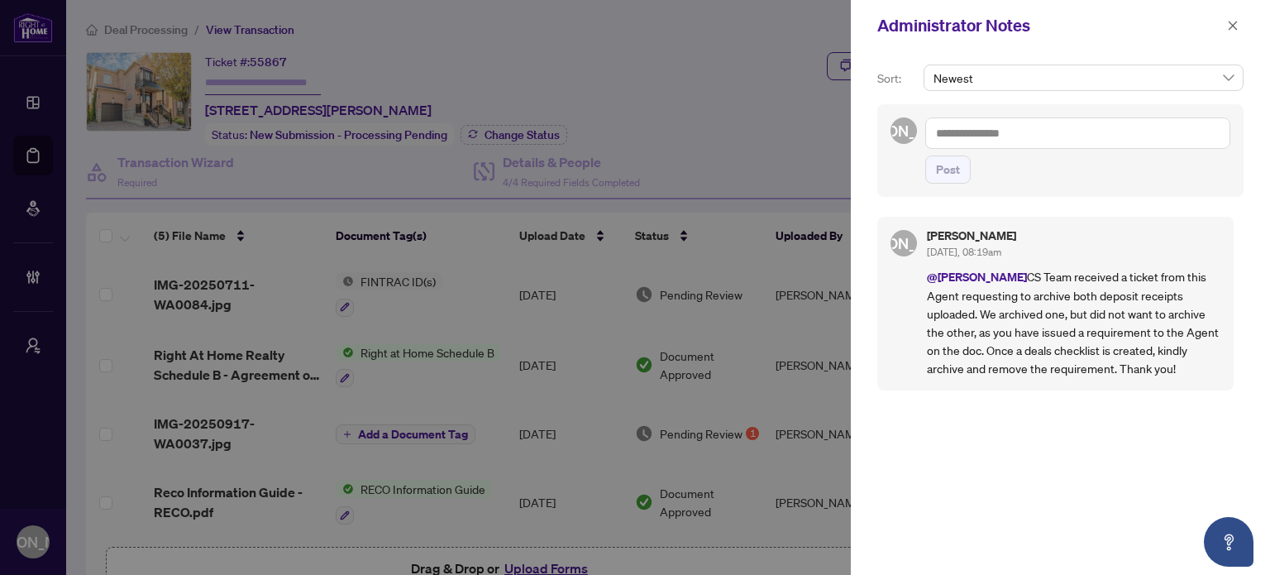
click at [767, 122] on div at bounding box center [635, 287] width 1270 height 575
click at [1235, 20] on icon "close" at bounding box center [1233, 26] width 12 height 12
